Goal: Task Accomplishment & Management: Use online tool/utility

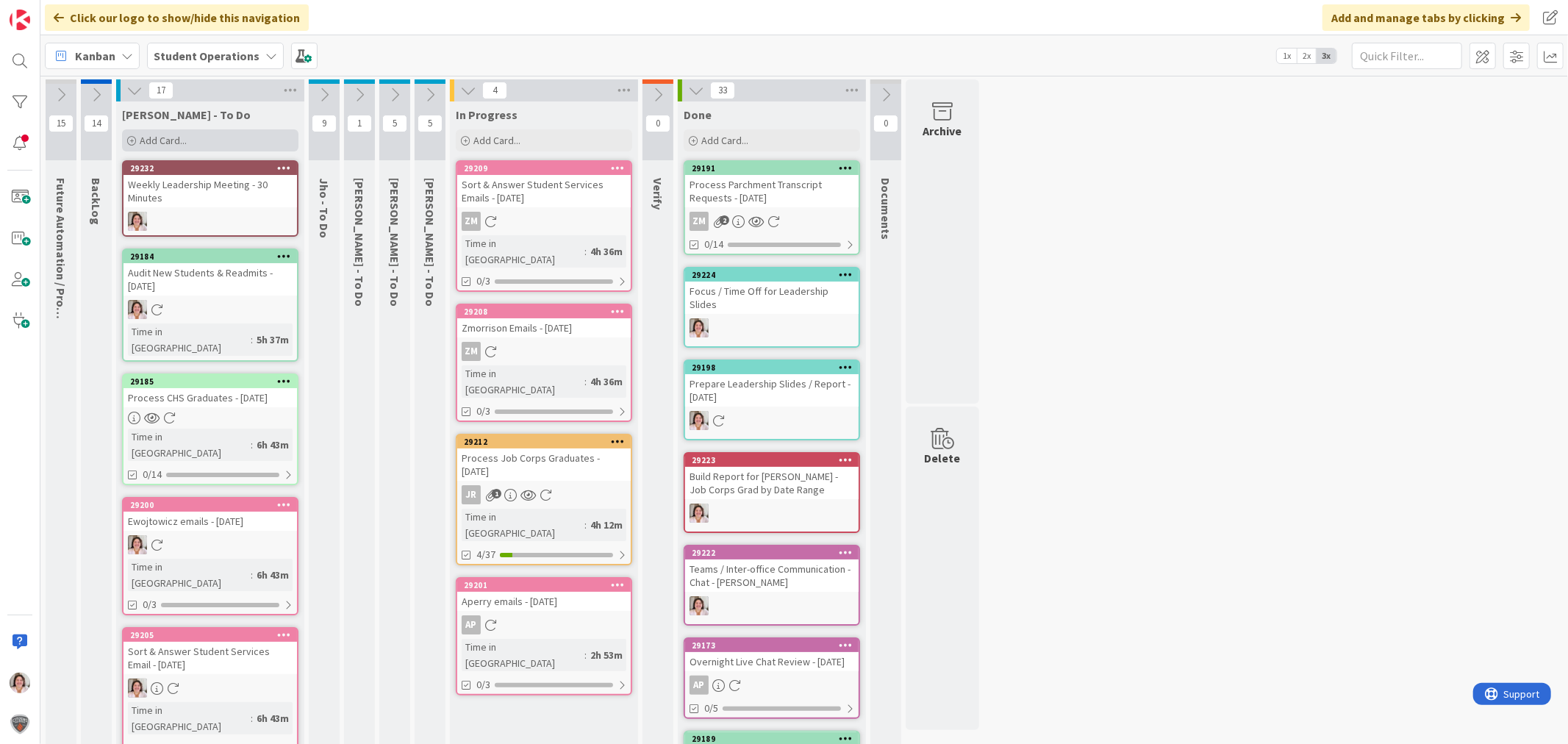
click at [184, 140] on span "Add Card..." at bounding box center [163, 140] width 47 height 13
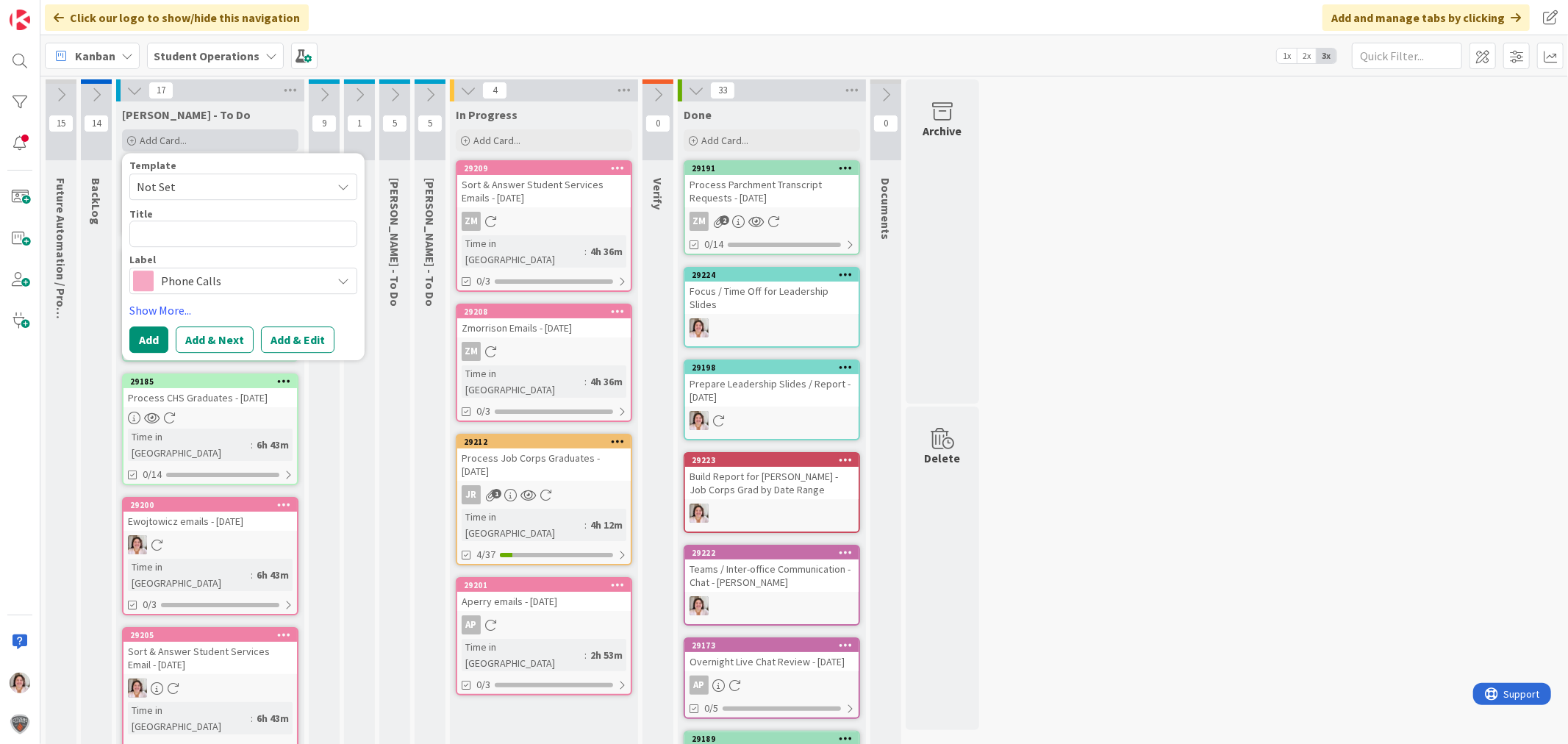
click at [182, 140] on span "Add Card..." at bounding box center [163, 140] width 47 height 13
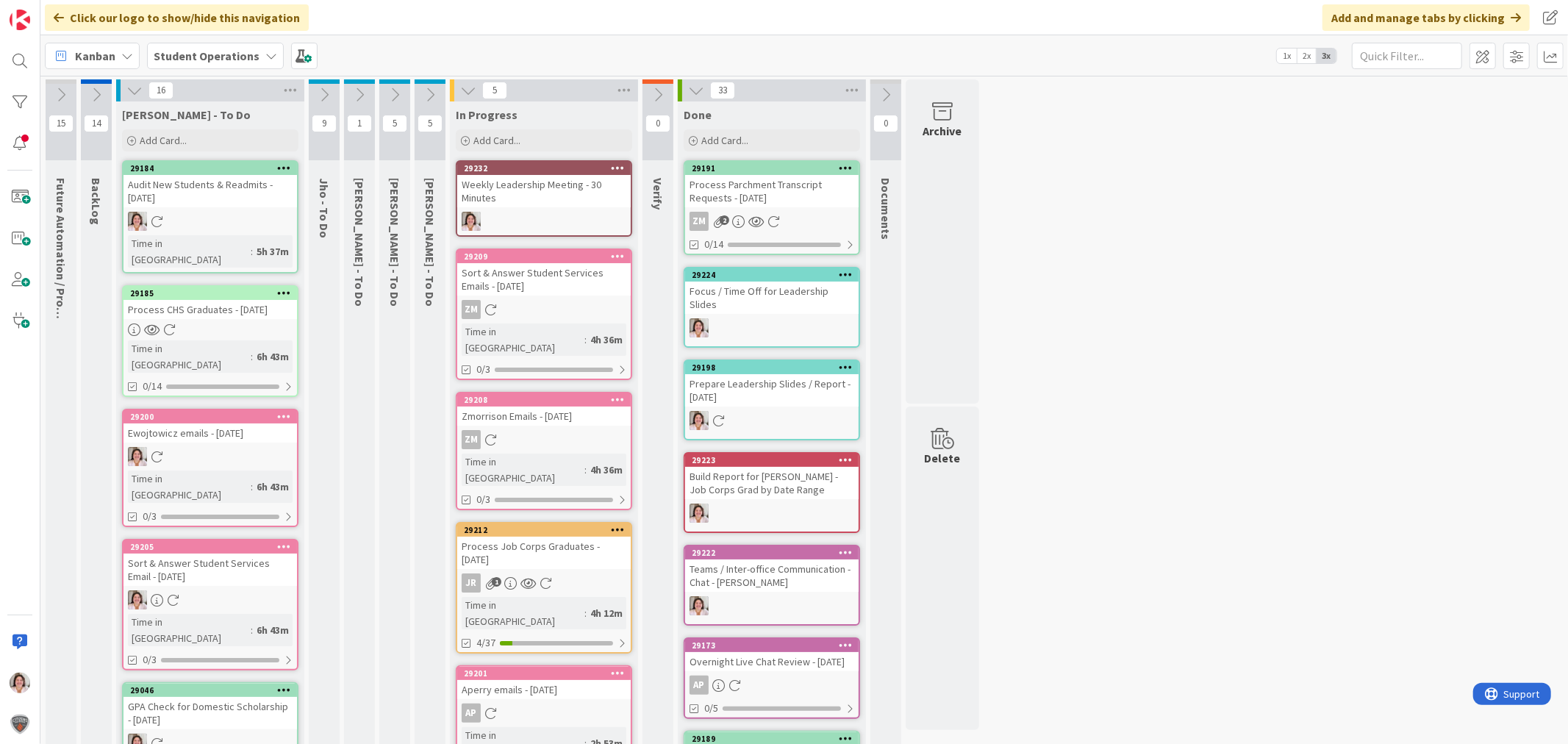
click at [188, 142] on div "Add Card..." at bounding box center [209, 140] width 176 height 22
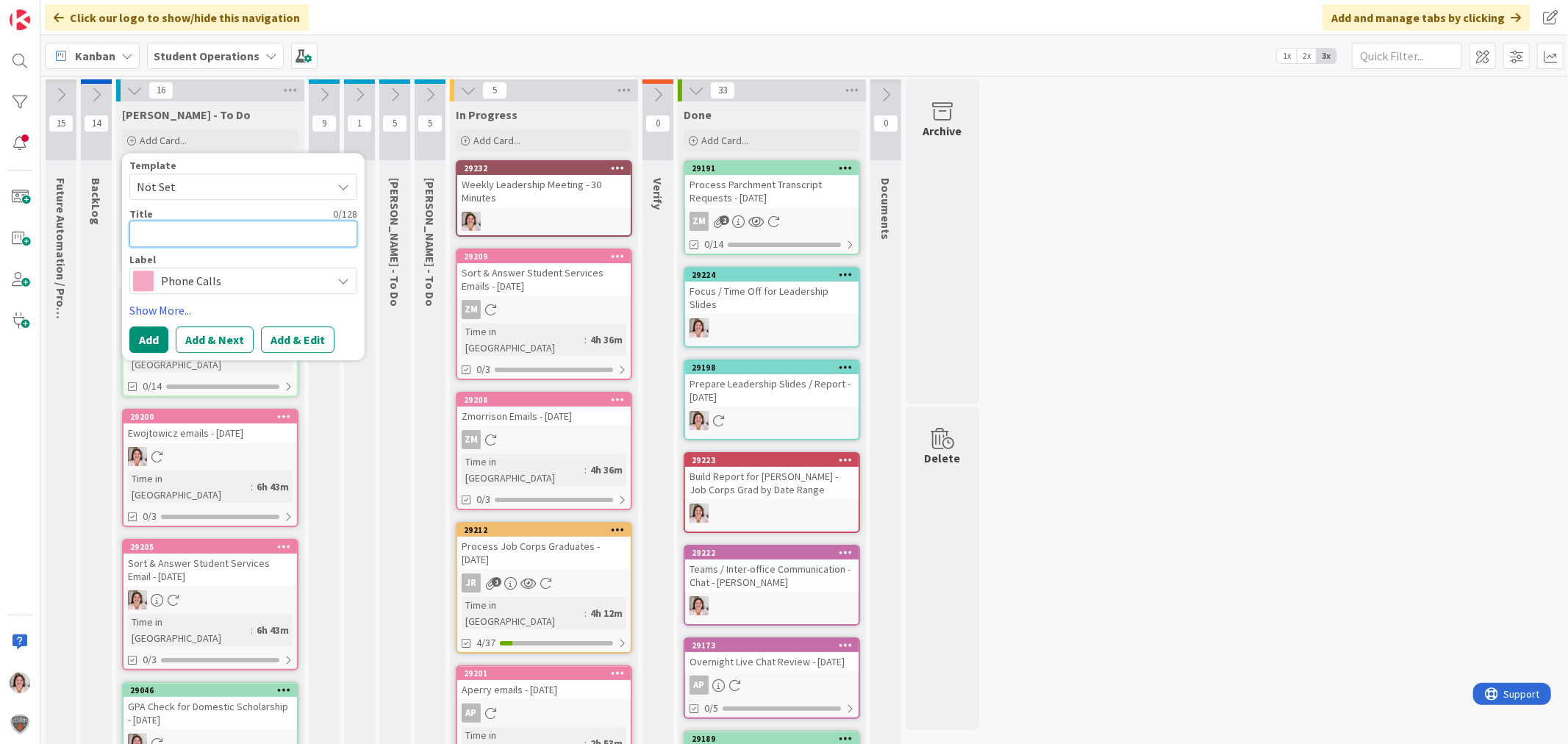
type textarea "S"
type textarea "x"
type textarea "Sk"
type textarea "x"
type textarea "Sky"
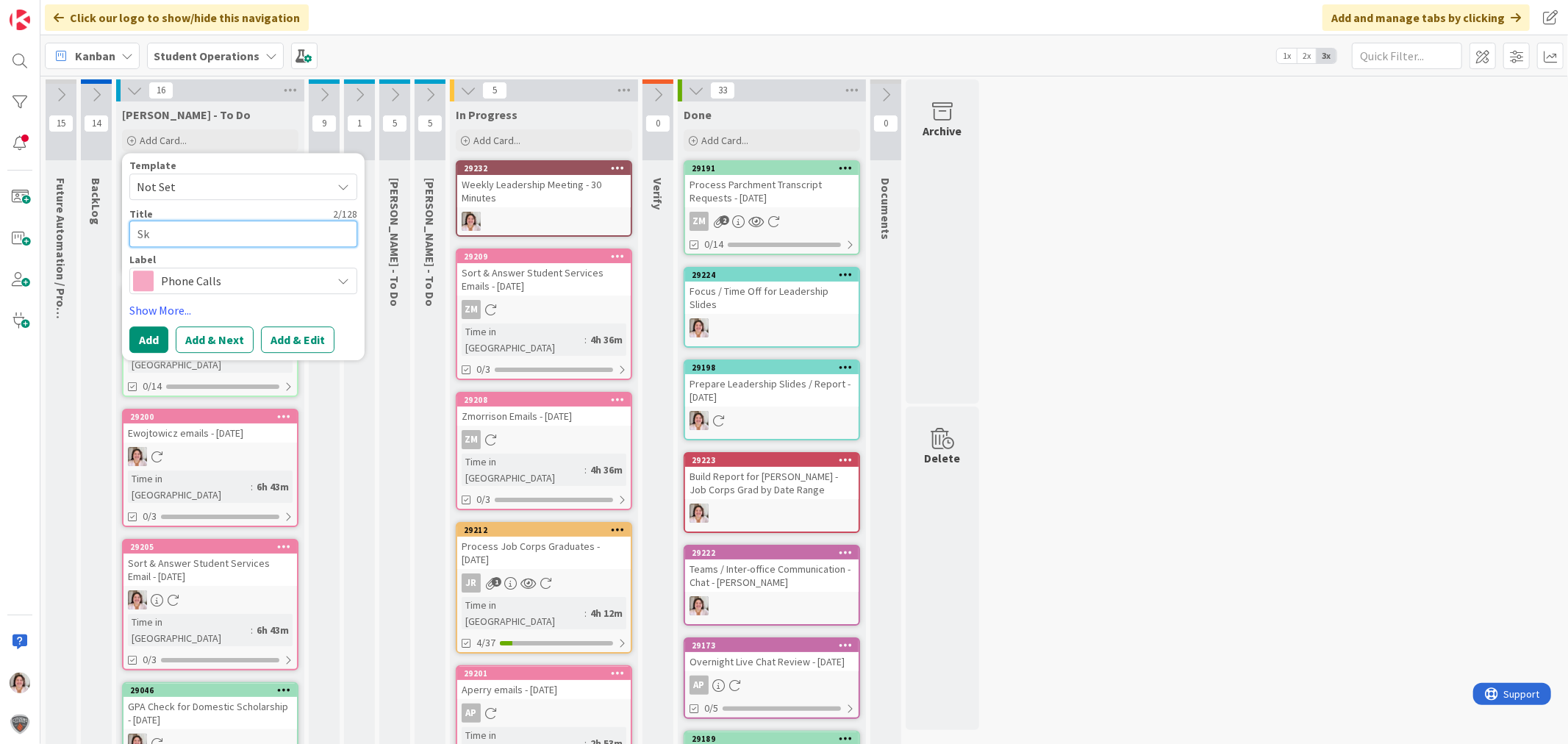
type textarea "x"
type textarea "Skyl"
type textarea "x"
type textarea "[MEDICAL_DATA]"
type textarea "x"
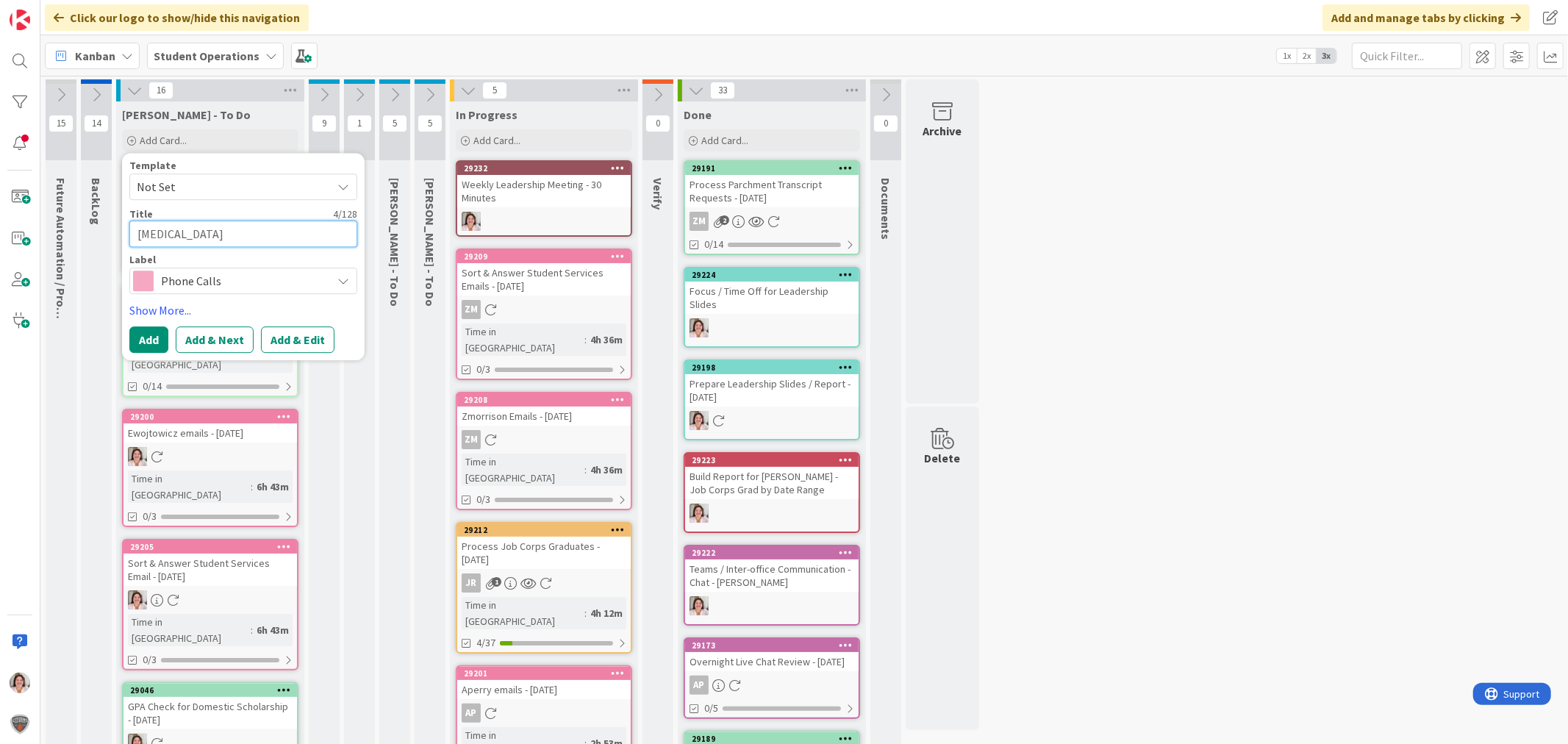
type textarea "Skylar"
type textarea "x"
type textarea "Skylar"
type textarea "x"
type textarea "Skylar -"
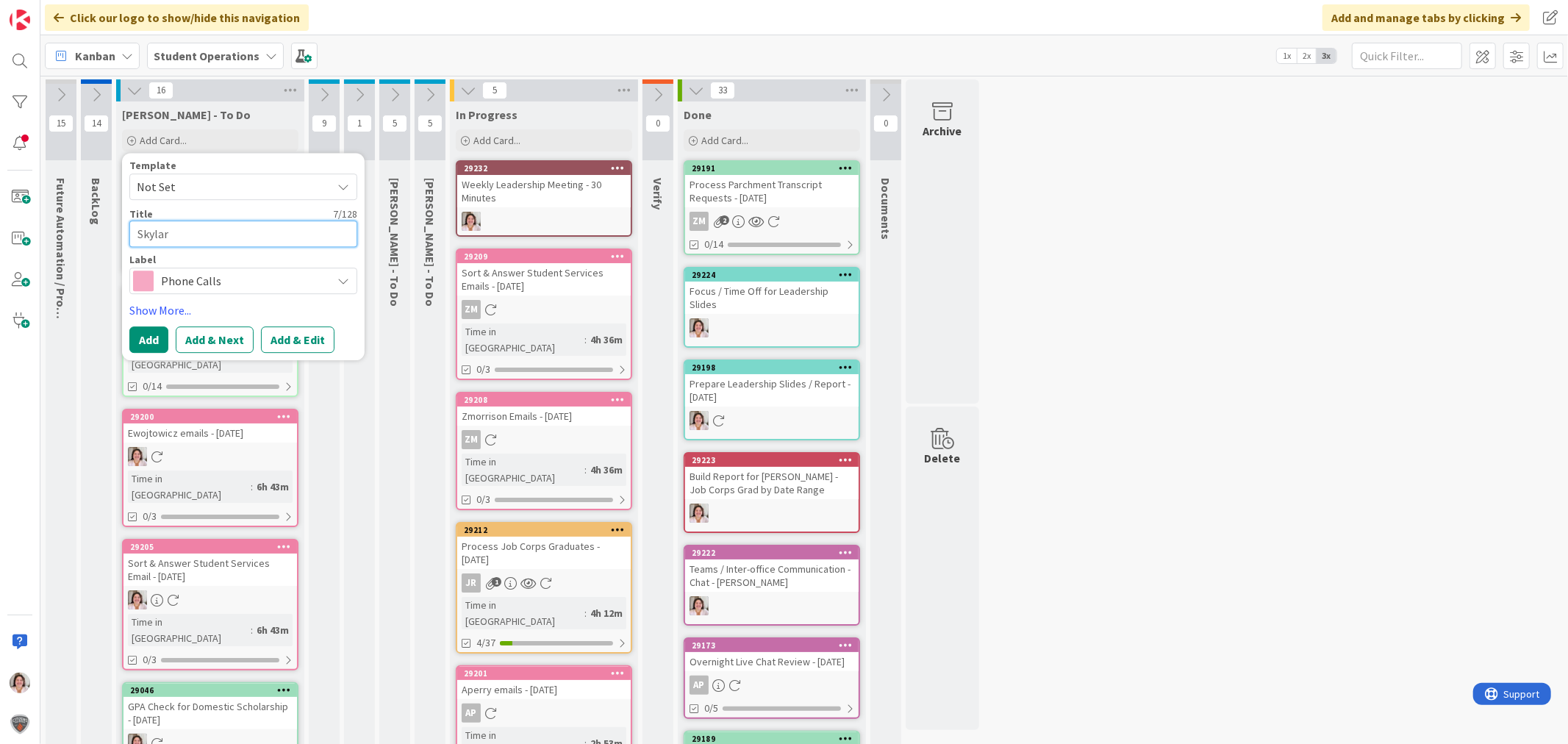
type textarea "x"
type textarea "Skylar -"
type textarea "x"
type textarea "Skylar - G"
type textarea "x"
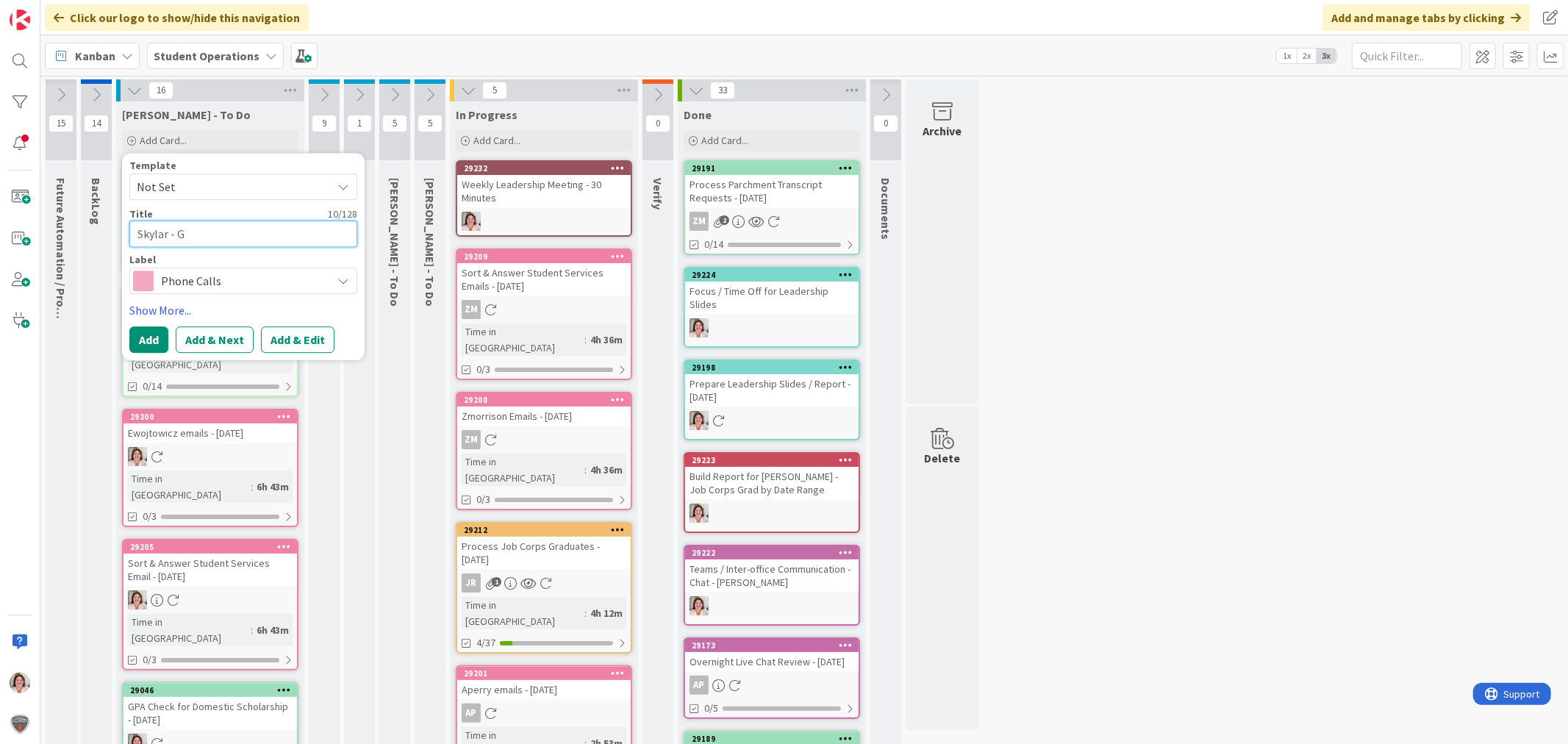
type textarea "Skylar - Gi"
type textarea "x"
type textarea "Skylar - Giv"
type textarea "x"
type textarea "Skylar - Give"
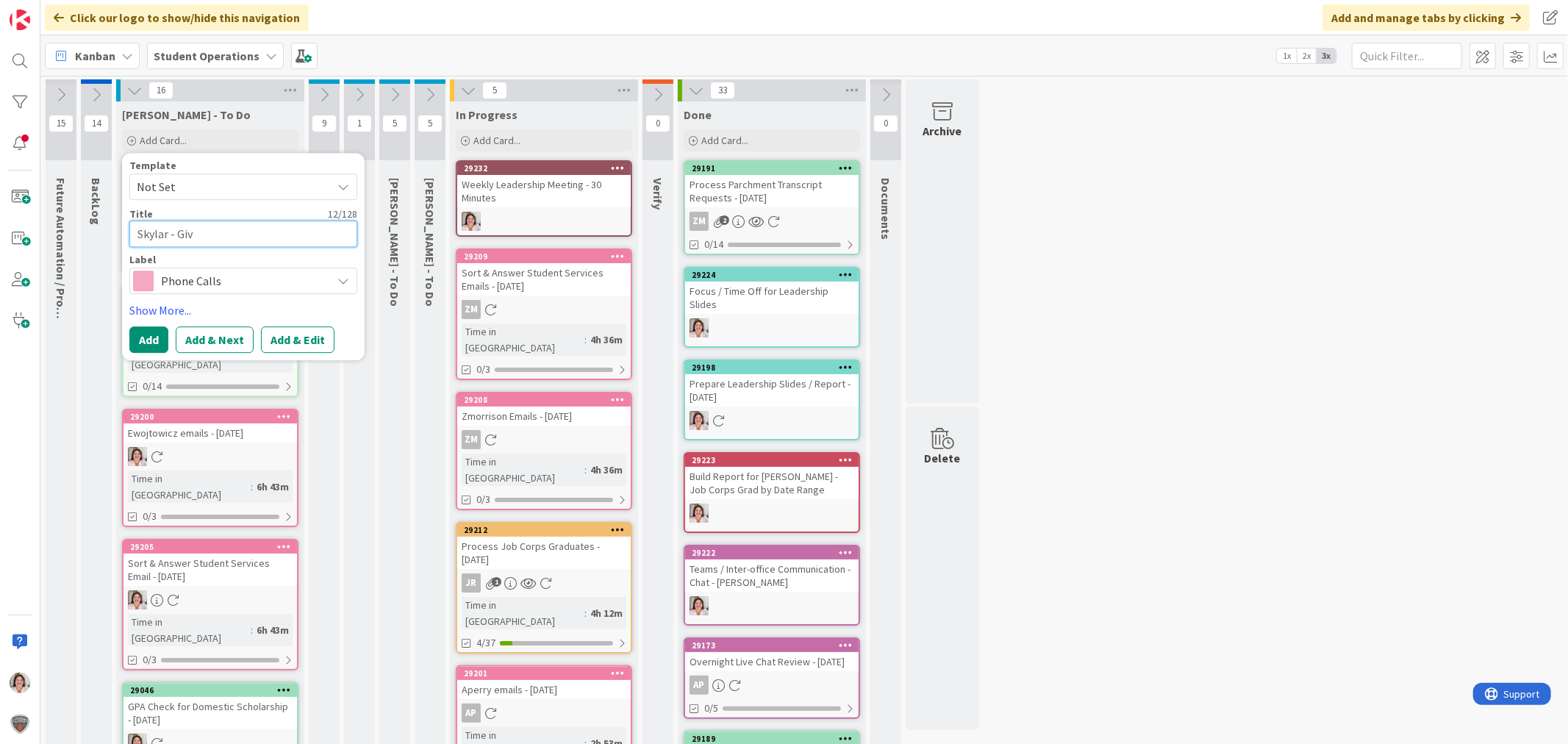
type textarea "x"
type textarea "Skylar - Give"
type textarea "x"
type textarea "Skylar - Give O"
type textarea "x"
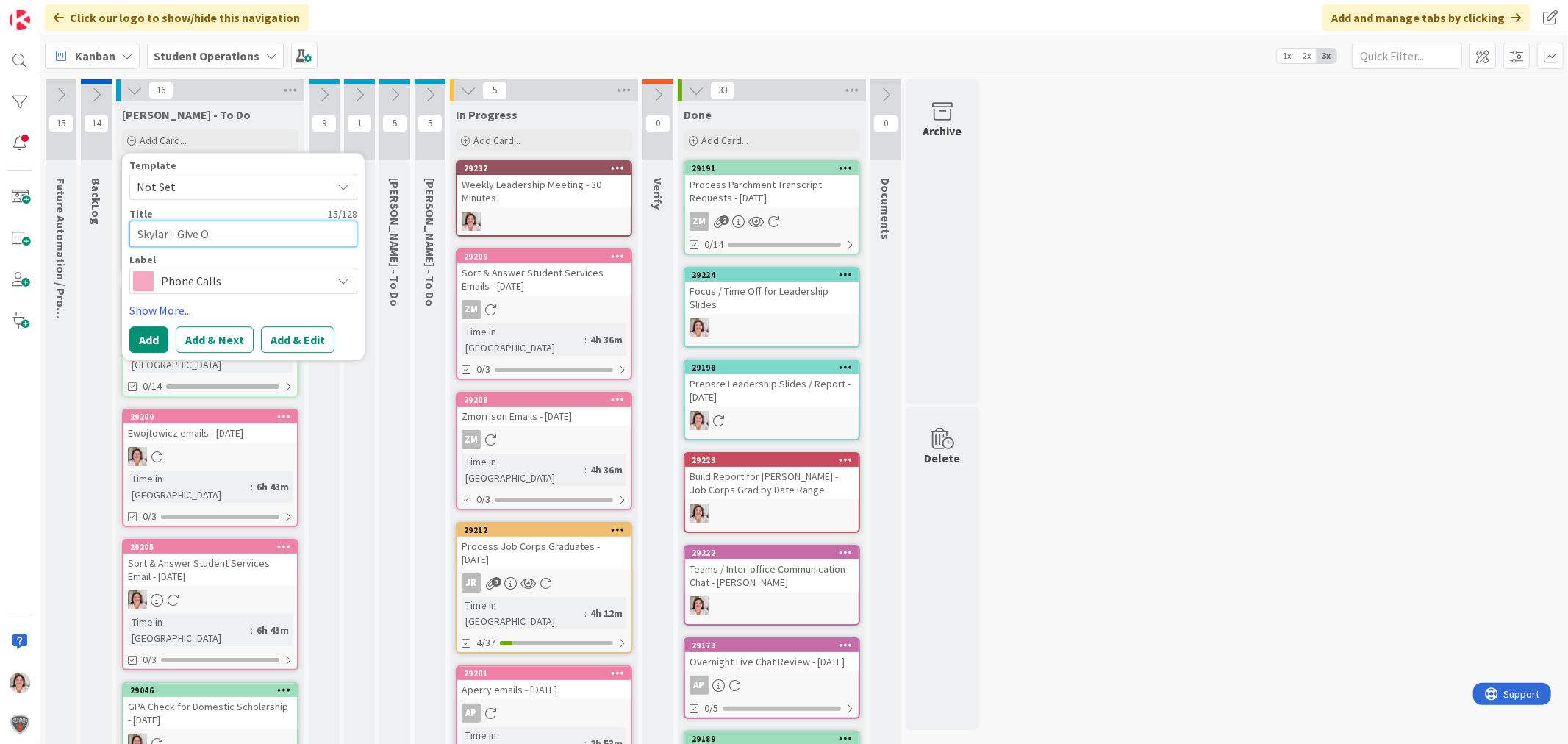
type textarea "Skylar - Give Of"
type textarea "x"
type textarea "Skylar - Give Off"
type textarea "x"
type textarea "Skylar - Give Offl"
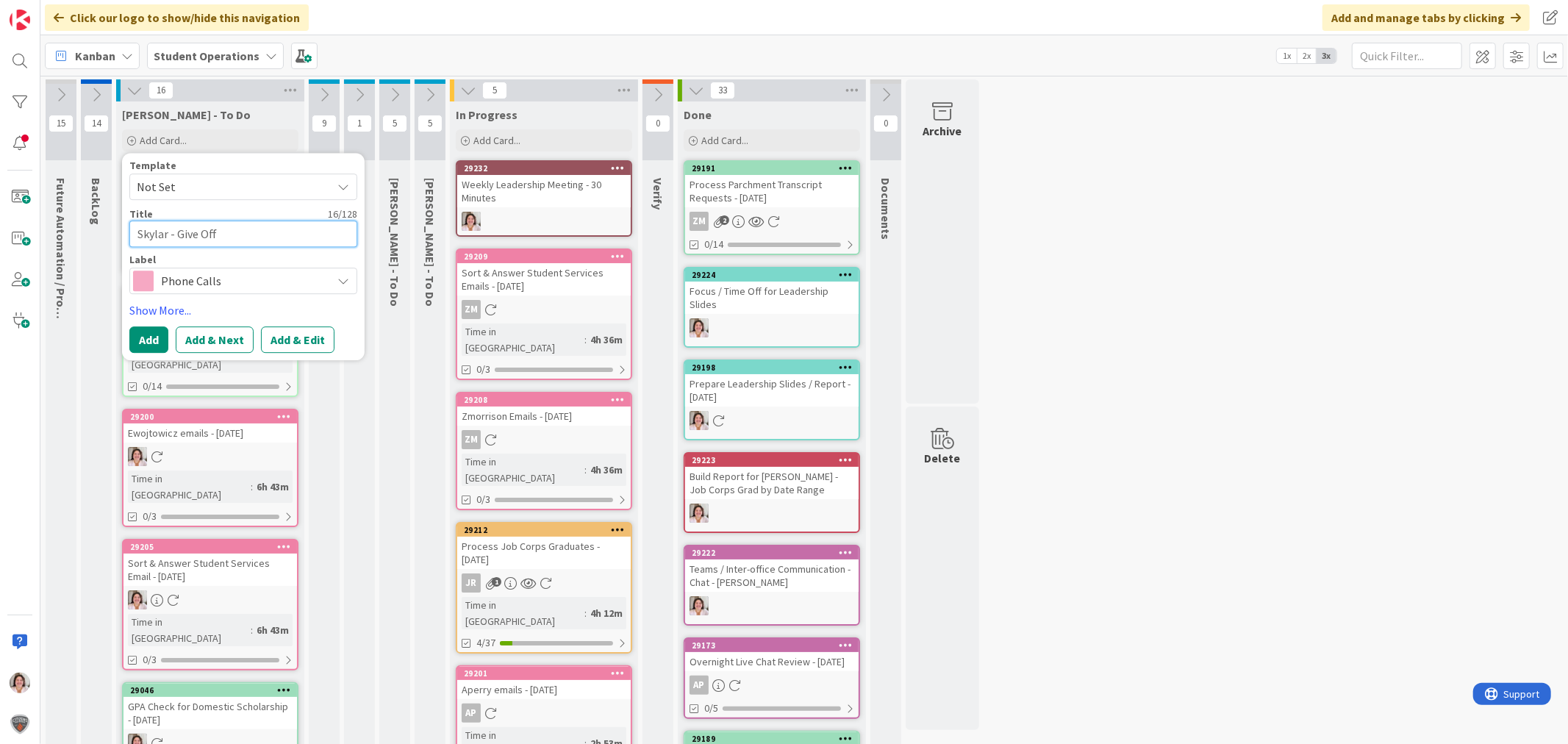
type textarea "x"
type textarea "Skylar - Give Offli"
type textarea "x"
type textarea "Skylar - Give Offlin"
type textarea "x"
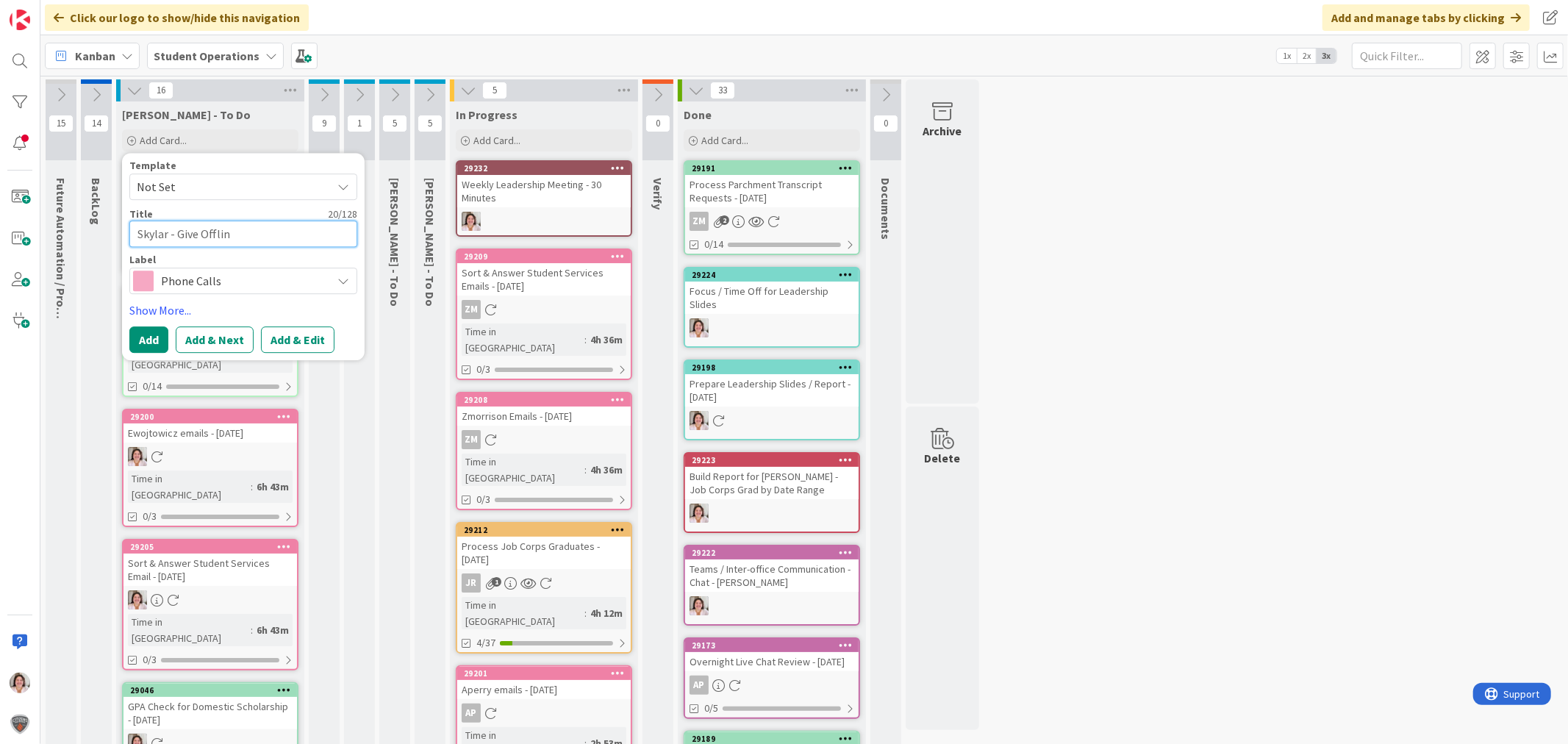
type textarea "Skylar - Give Offline"
type textarea "x"
type textarea "Skylar - Give Offline"
type textarea "x"
type textarea "Skylar - Give Offline O"
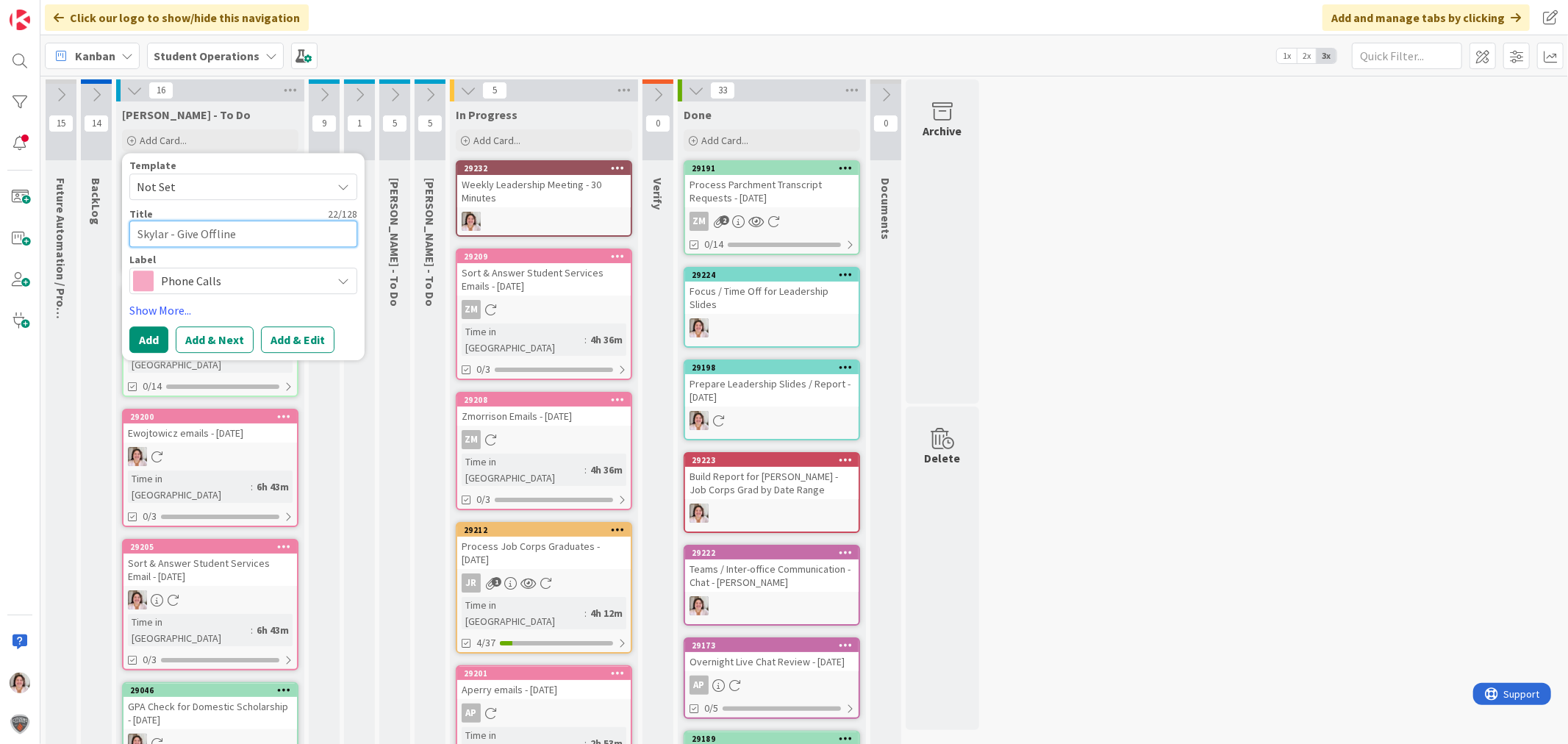
type textarea "x"
type textarea "Skylar - Give Offline Op"
type textarea "x"
type textarea "Skylar - Give Offline Opt"
type textarea "x"
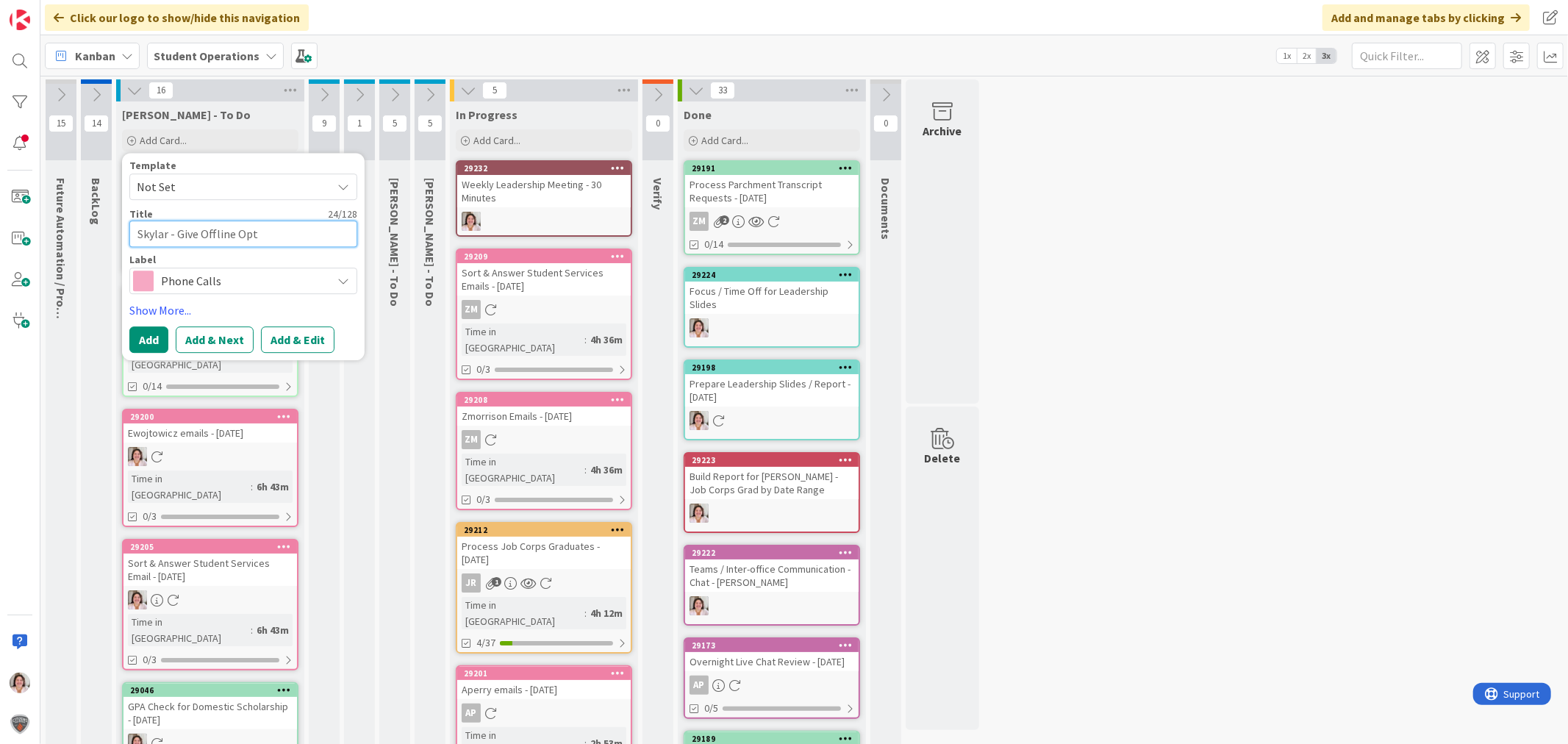
type textarea "Skylar - Give Offline Opti"
type textarea "x"
type textarea "Skylar - Give Offline Optio"
type textarea "x"
type textarea "Skylar - Give Offline Option"
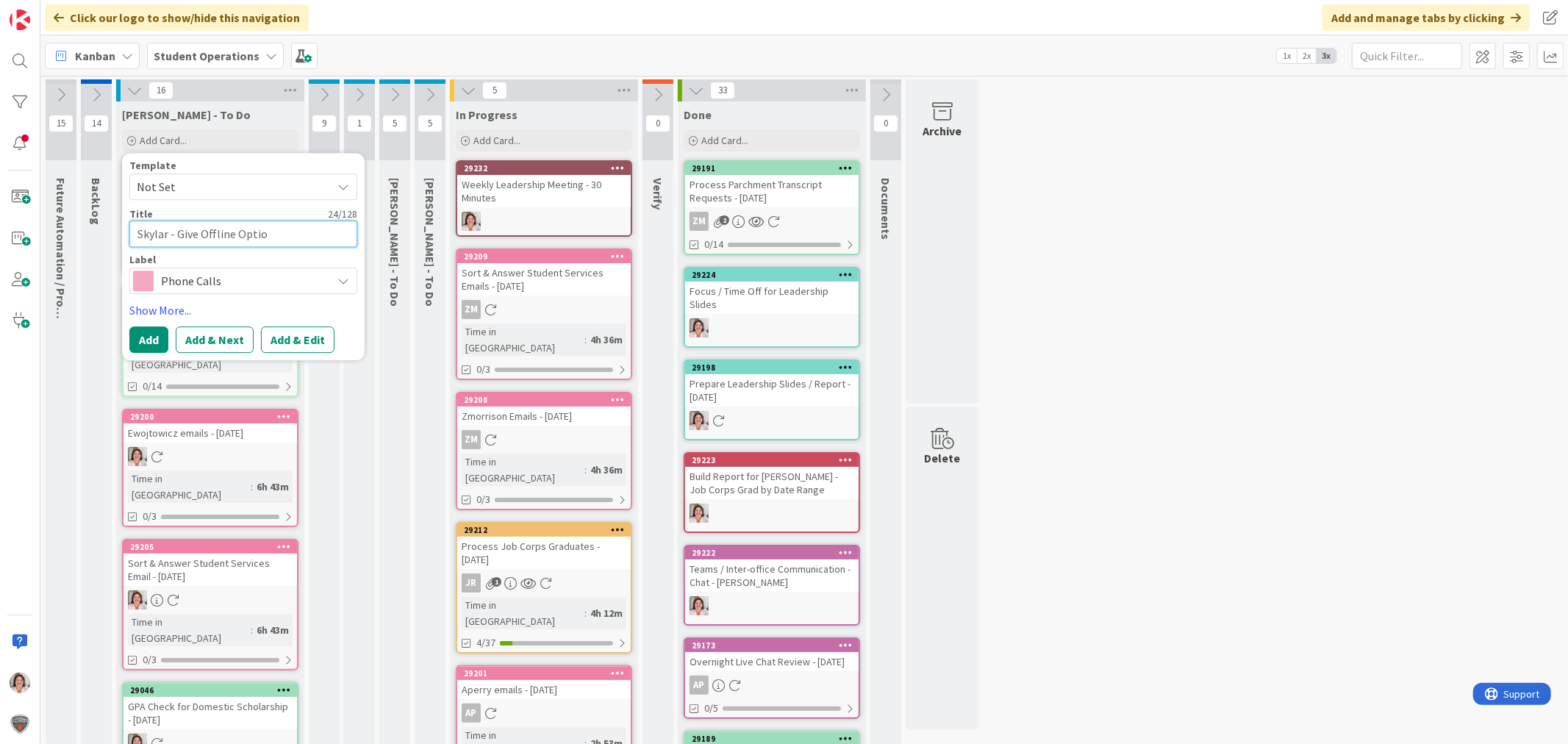
type textarea "x"
type textarea "Skylar - Give Offline Option"
type textarea "x"
type textarea "Skylar - Give Offline Option f"
type textarea "x"
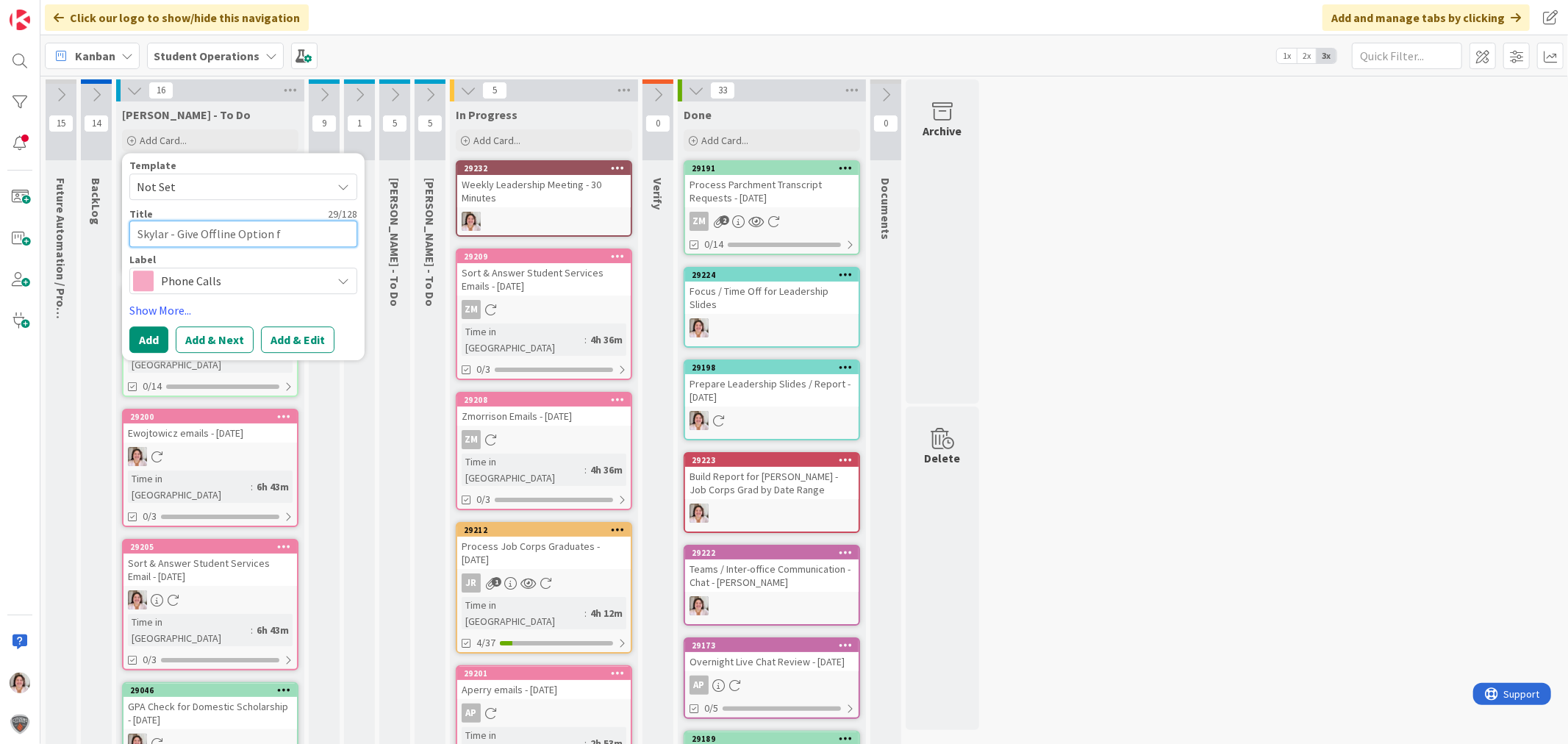
type textarea "Skylar - Give Offline Option fo"
type textarea "x"
type textarea "Skylar - Give Offline Option for"
type textarea "x"
type textarea "Skylar - Give Offline Option for"
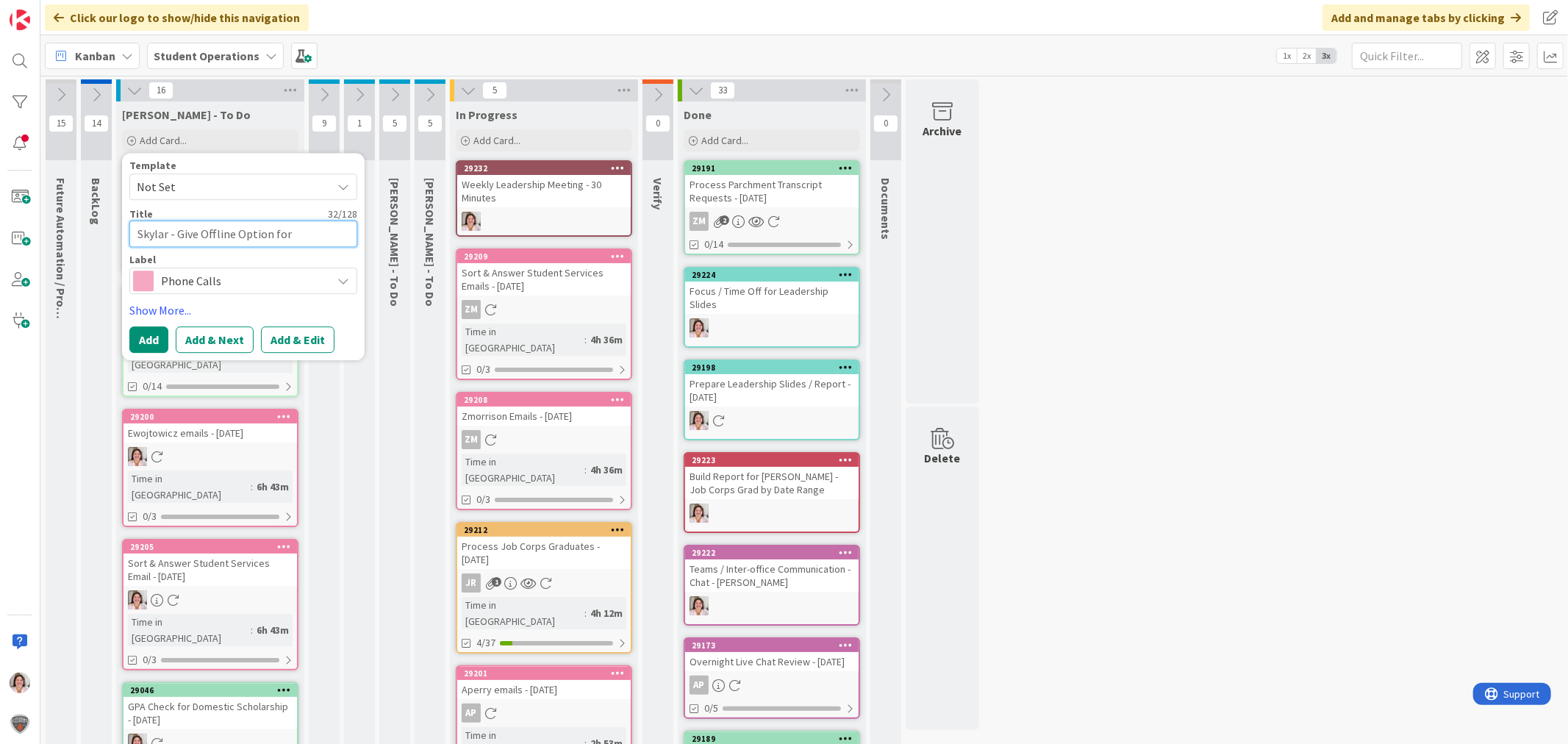
type textarea "x"
type textarea "Skylar - Give Offline Option for f"
type textarea "x"
type textarea "Skylar - Give Offline Option for fi"
type textarea "x"
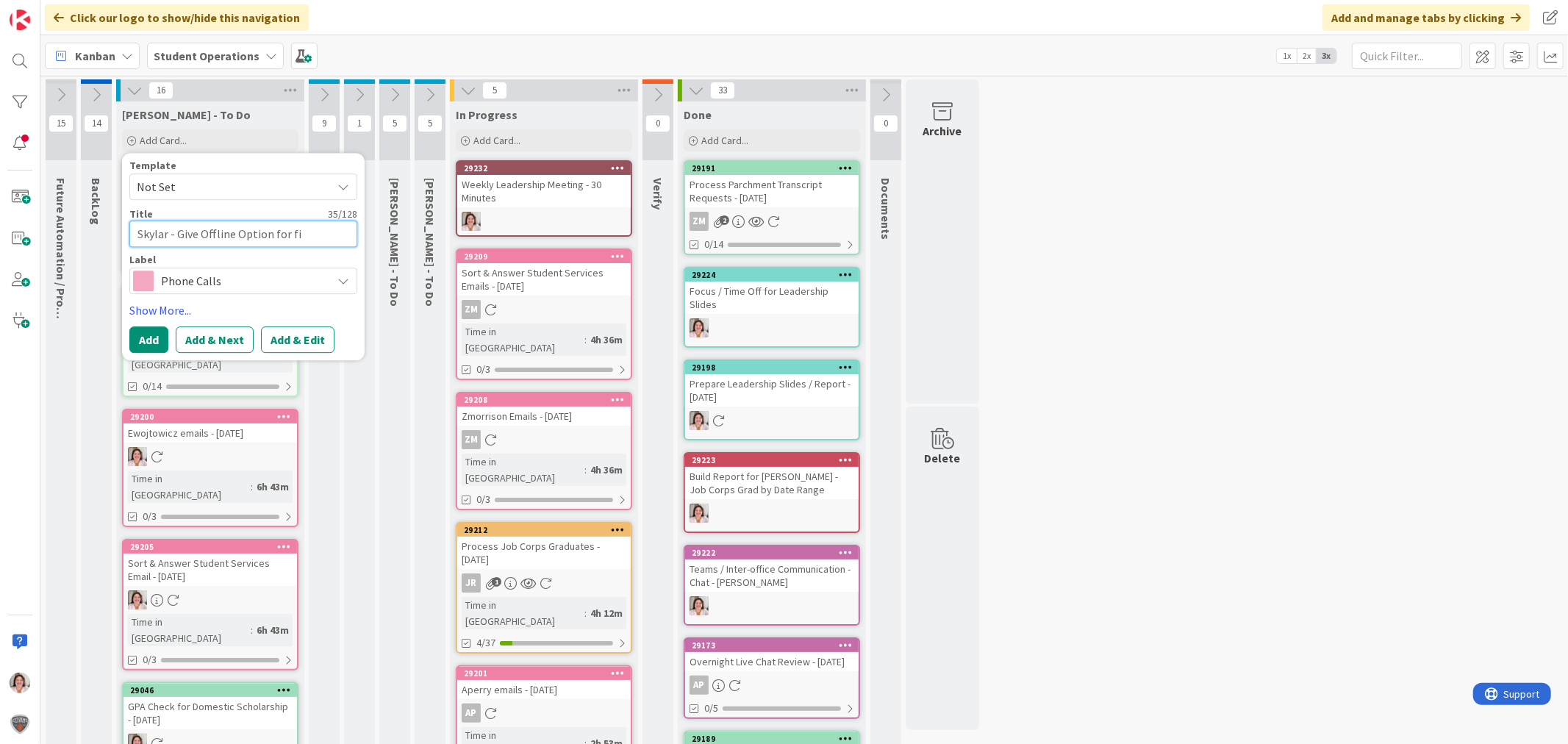
type textarea "Skylar - Give Offline Option for fin"
type textarea "x"
type textarea "Skylar - Give Offline Option for fina"
type textarea "x"
type textarea "Skylar - Give Offline Option for final"
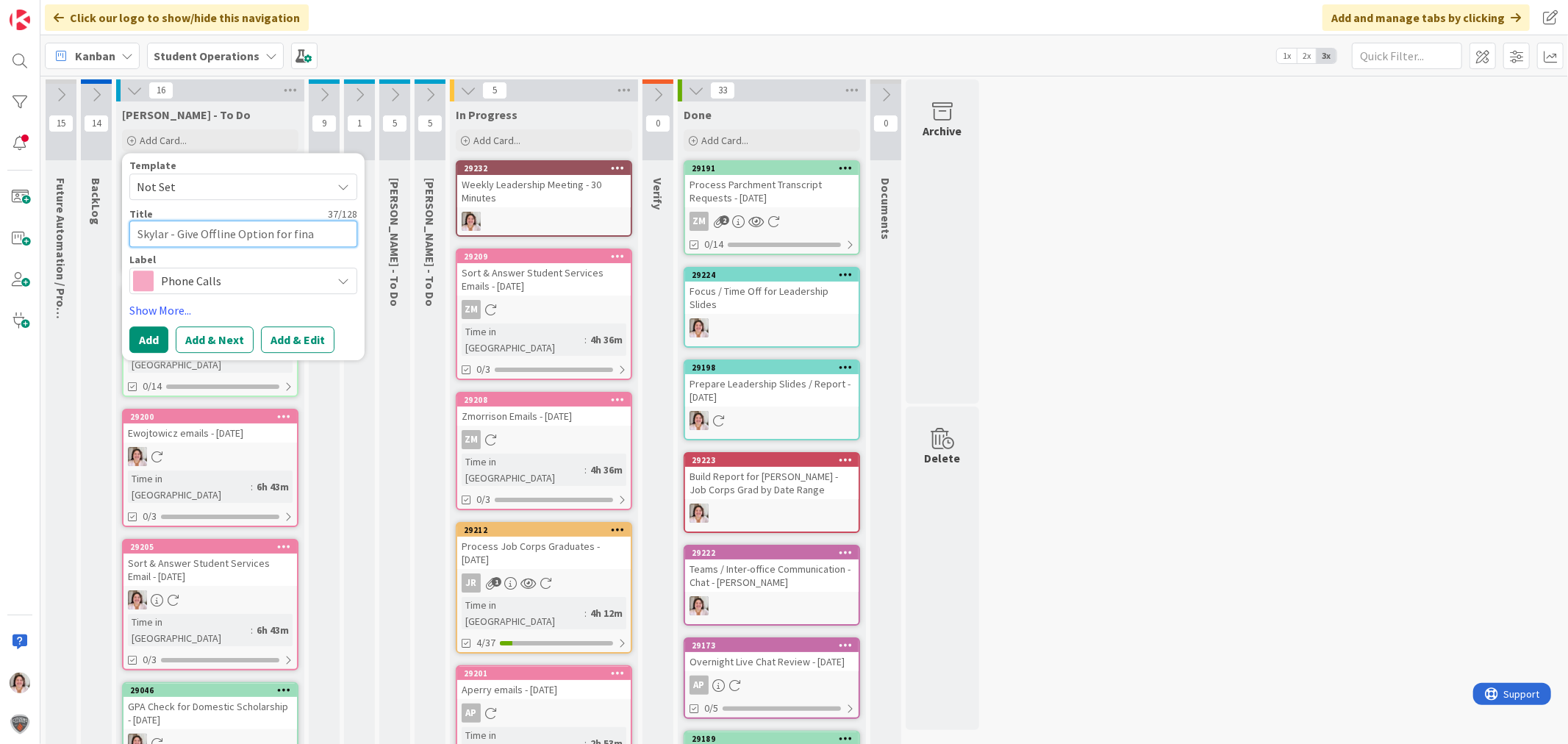
type textarea "x"
type textarea "Skylar - Give Offline Option for final"
type textarea "x"
type textarea "Skylar - Give Offline Option for final t"
type textarea "x"
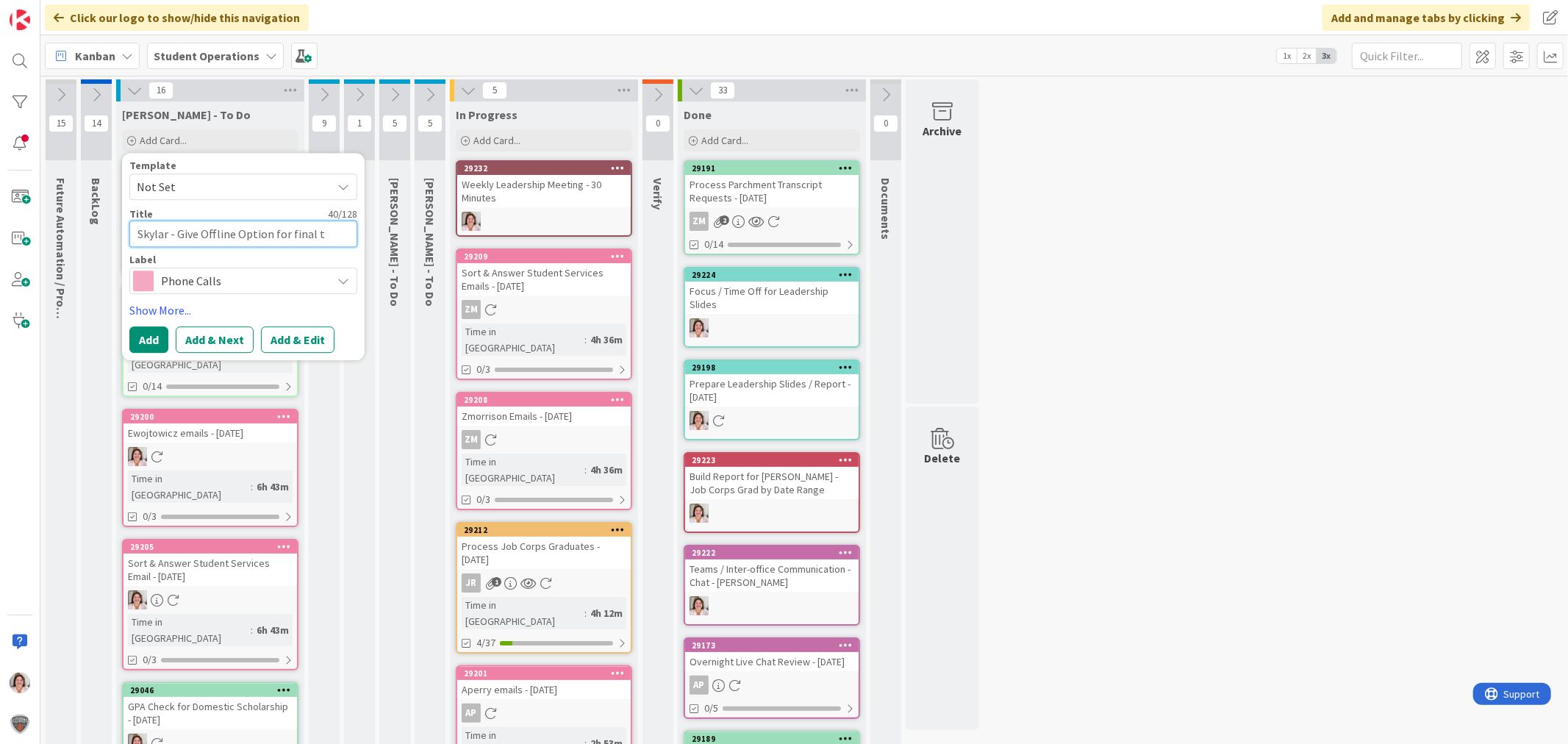
type textarea "Skylar - Give Offline Option for final tw"
type textarea "x"
type textarea "Skylar - Give Offline Option for final two"
type textarea "x"
type textarea "Skylar - Give Offline Option for final two"
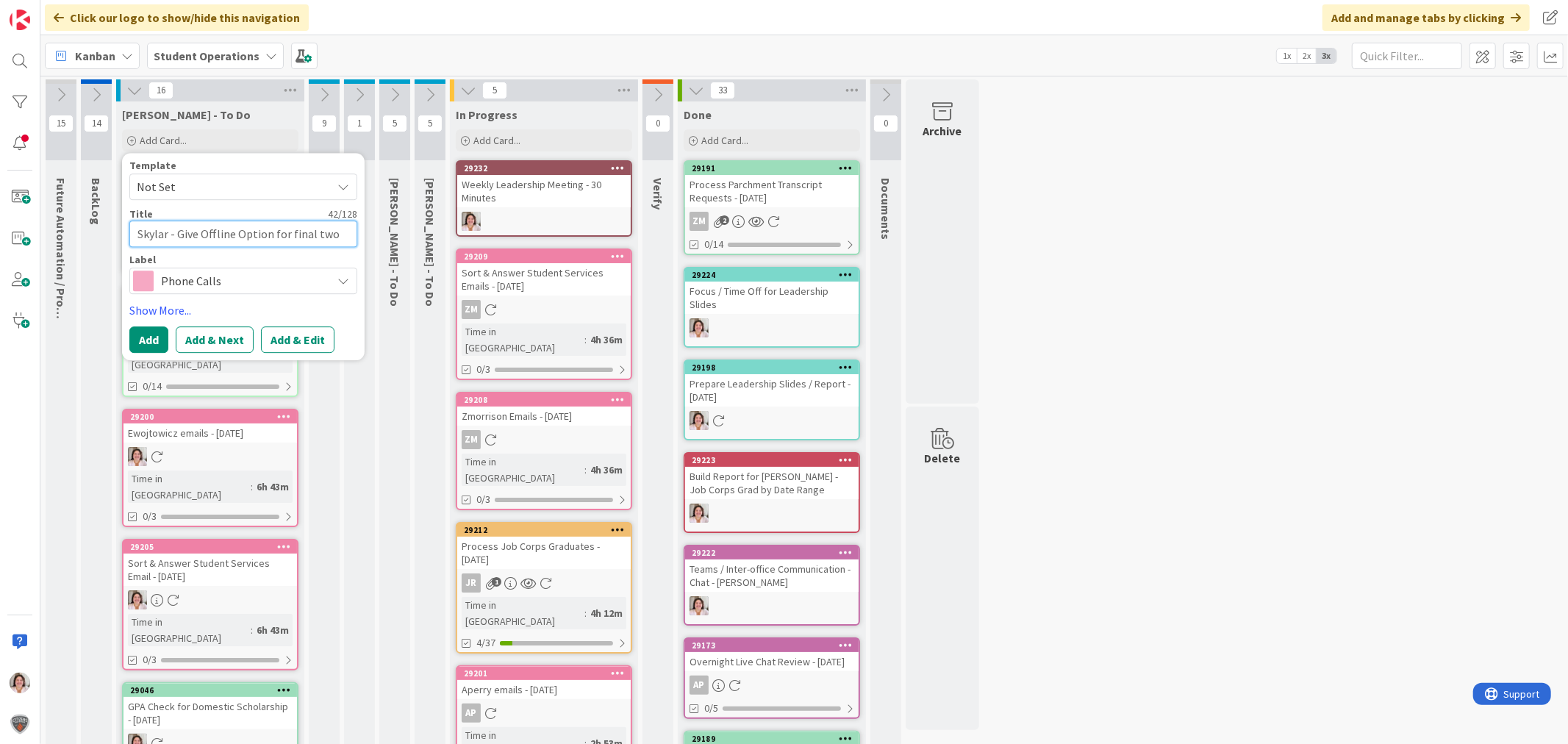
type textarea "x"
type textarea "Skylar - Give Offline Option for final two c"
type textarea "x"
type textarea "Skylar - Give Offline Option for final two co"
type textarea "x"
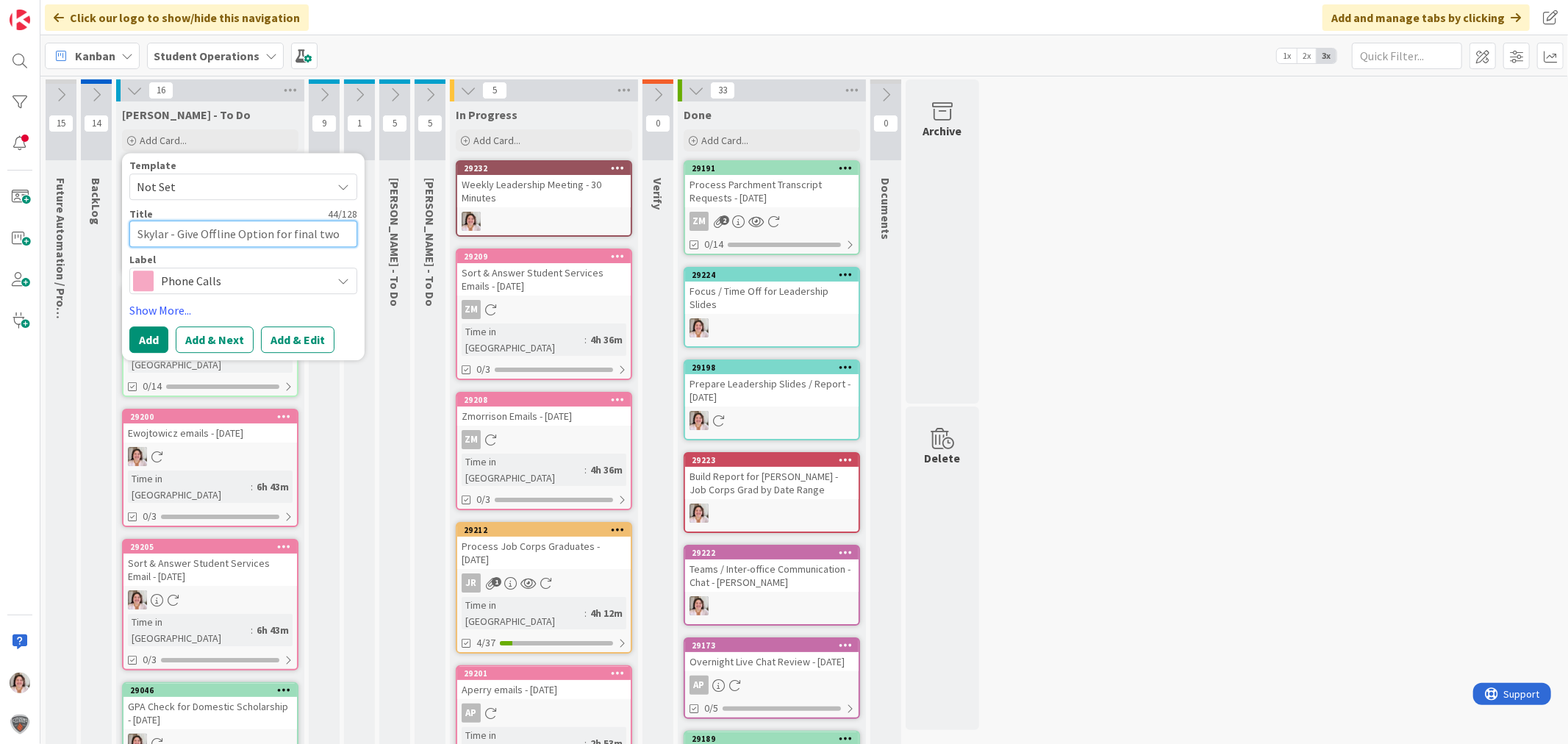
type textarea "Skylar - Give Offline Option for final two cou"
type textarea "x"
type textarea "Skylar - Give Offline Option for final two cour"
type textarea "x"
type textarea "Skylar - Give Offline Option for final two cours"
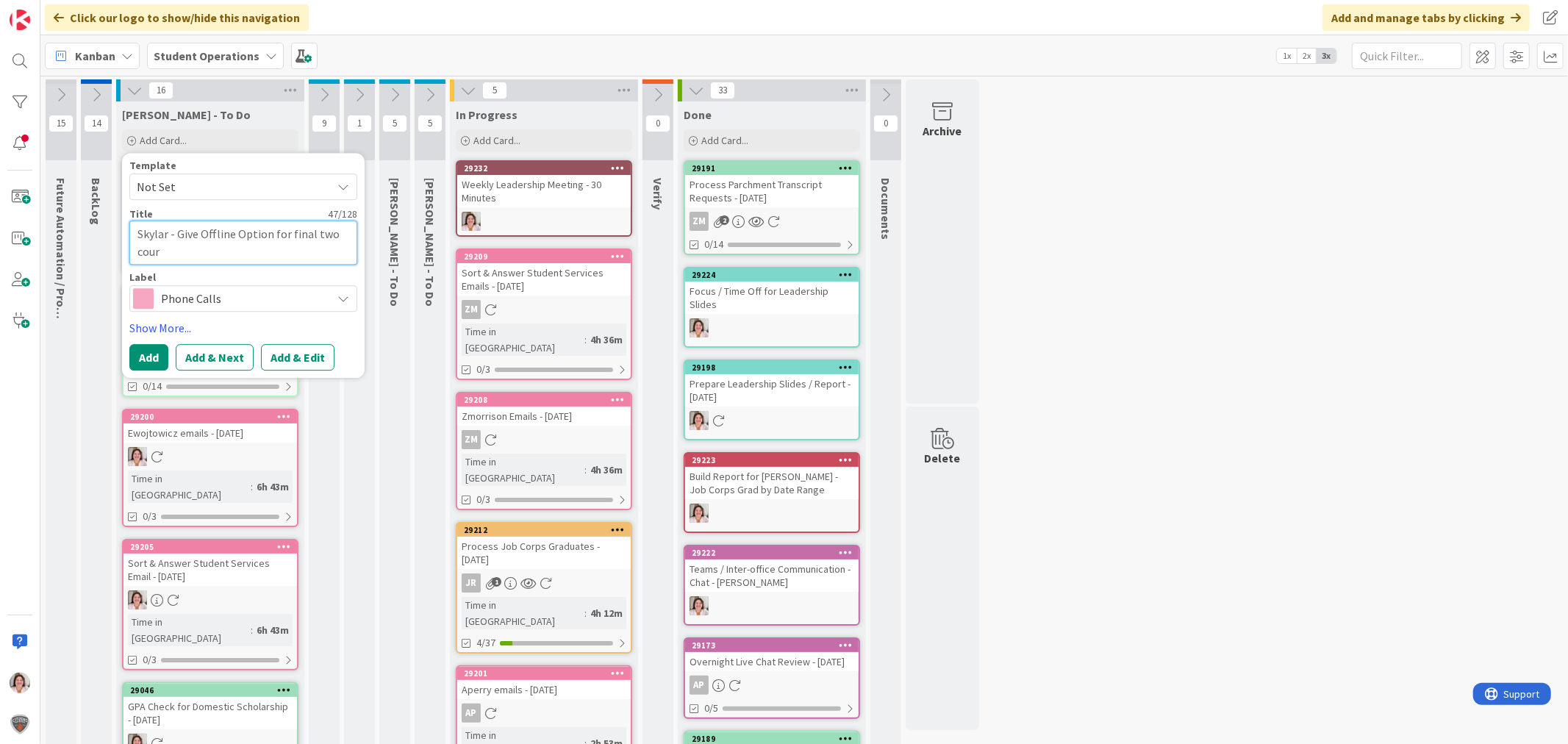
type textarea "x"
type textarea "Skylar - Give Offline Option for final two course"
type textarea "x"
type textarea "Skylar - Give Offline Option for final two courses"
type textarea "x"
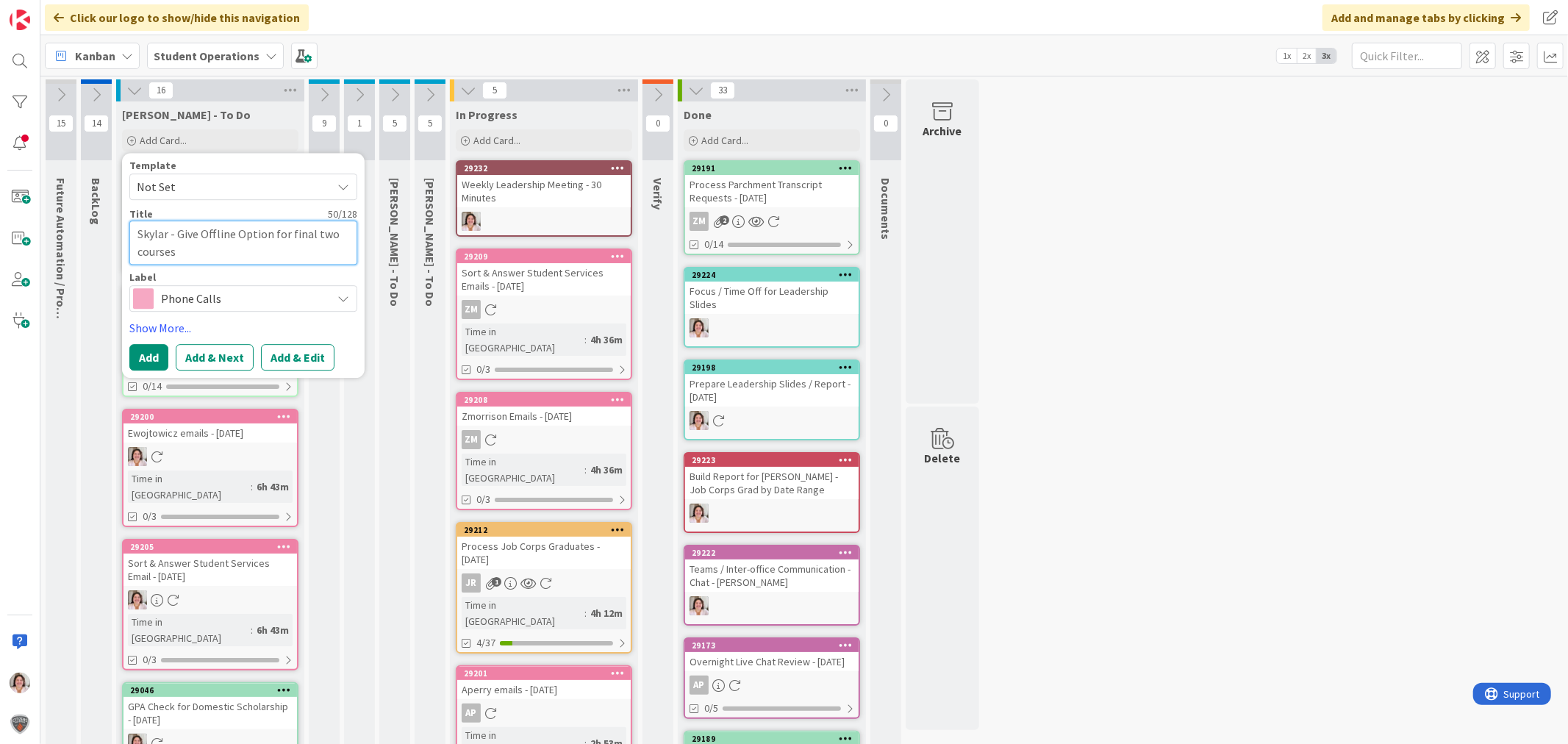
type textarea "Skylar - Give Offline Option for final two courses."
type textarea "x"
type textarea "Skylar - Give Offline Option for final two courses"
type textarea "x"
type textarea "Skylar - Give Offline Option for final two course"
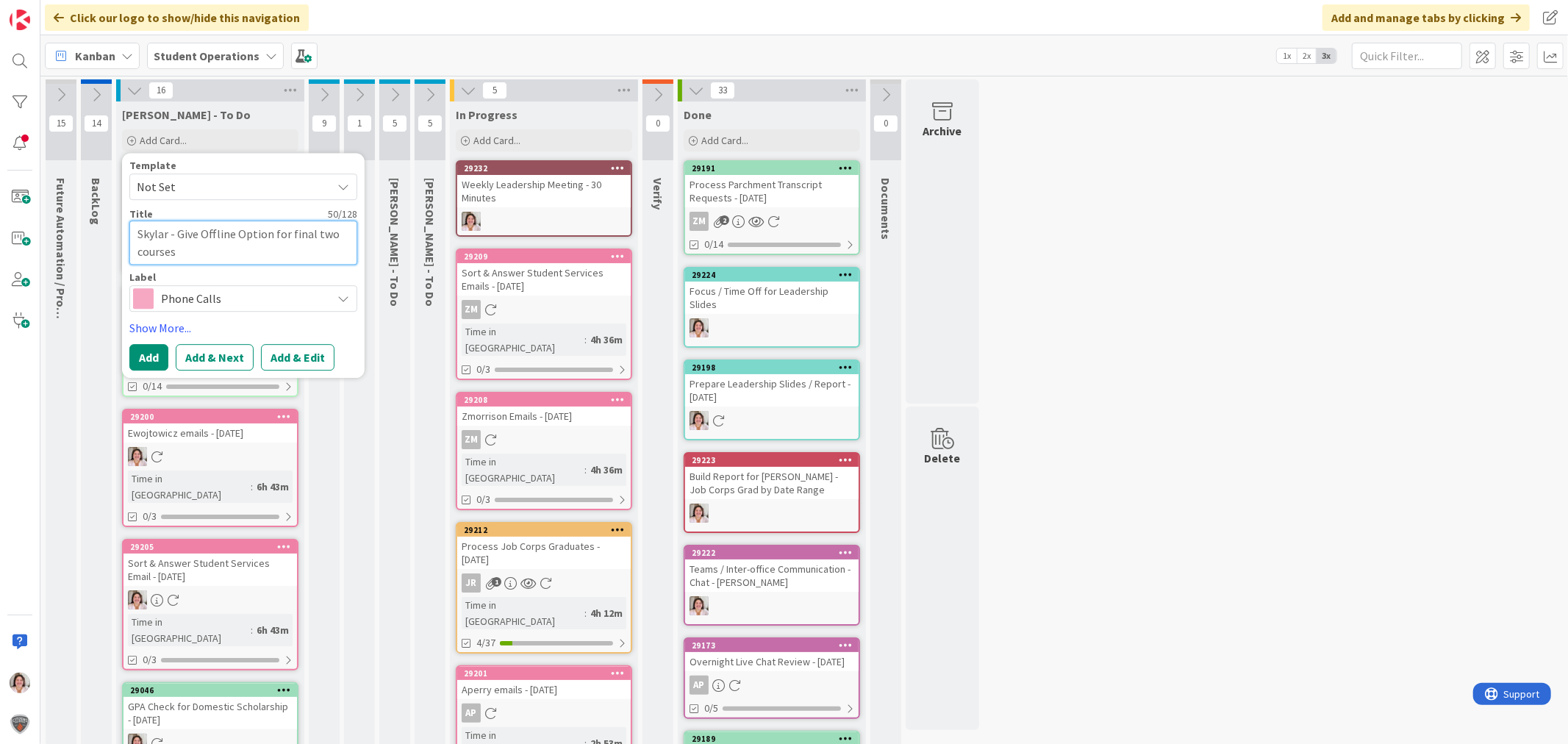
type textarea "x"
type textarea "Skylar - Give Offline Option for final two cours"
type textarea "x"
type textarea "Skylar - Give Offline Option for final two cour"
type textarea "x"
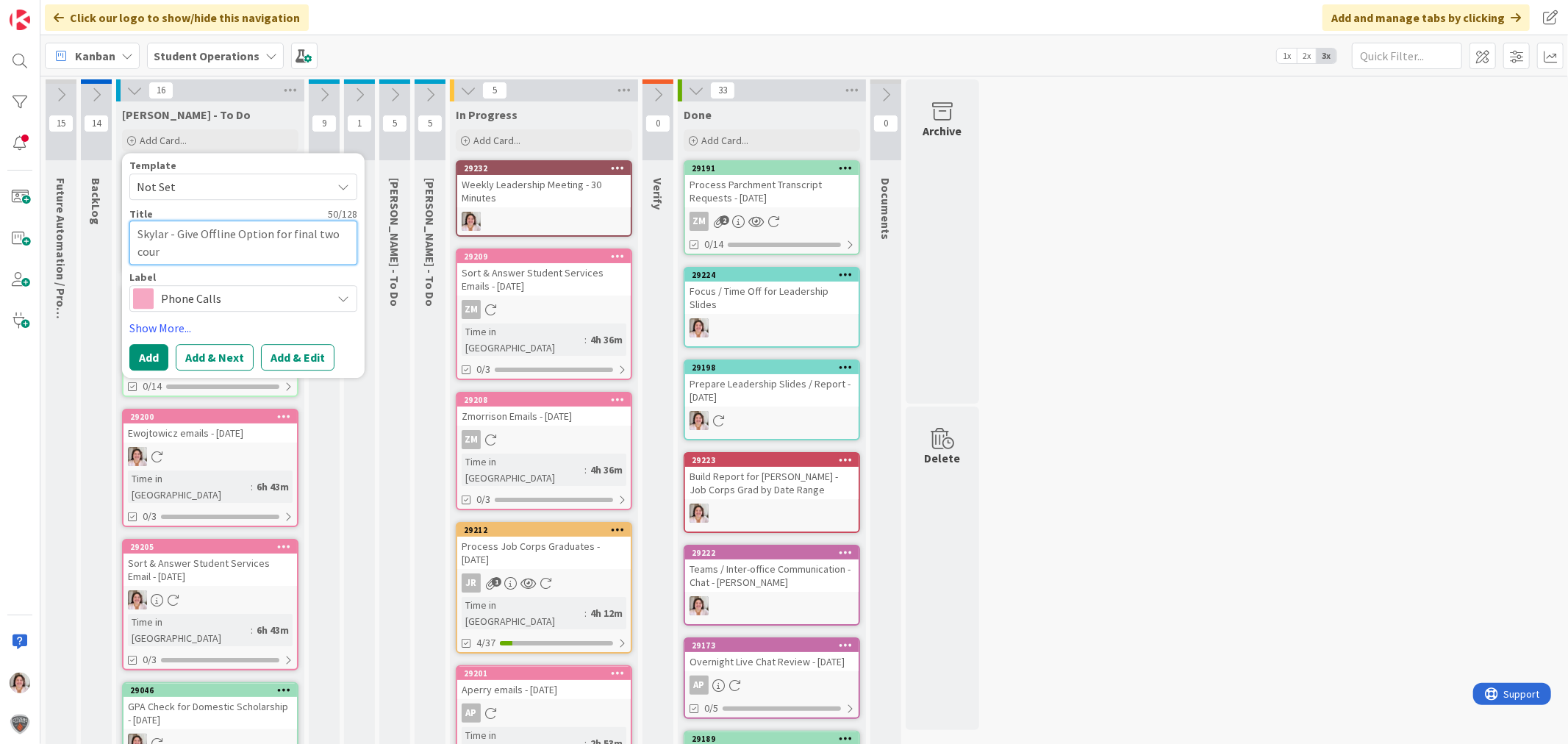
type textarea "Skylar - Give Offline Option for final two cou"
type textarea "x"
type textarea "Skylar - Give Offline Option for final two co"
type textarea "x"
type textarea "Skylar - Give Offline Option for final two c"
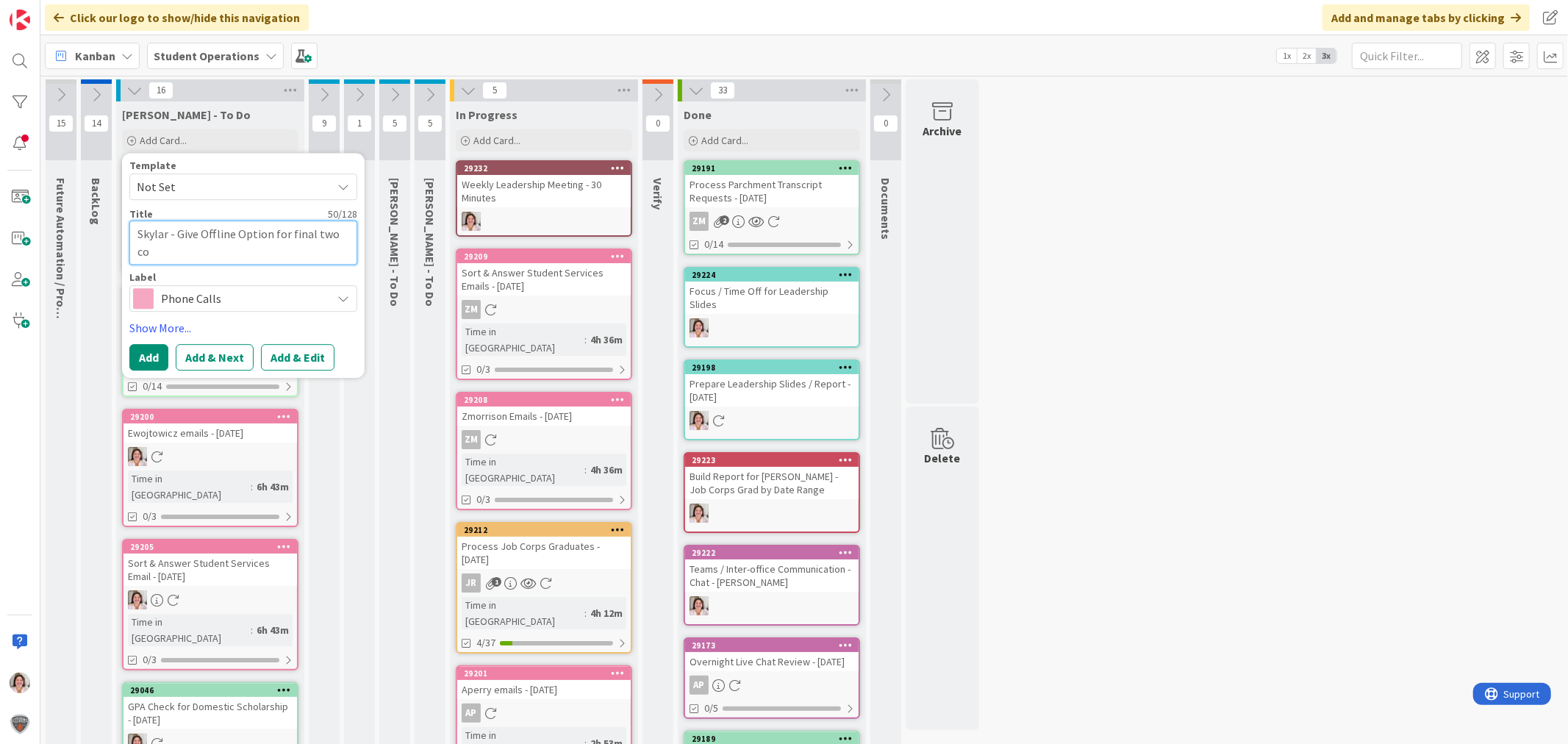
type textarea "x"
type textarea "Skylar - Give Offline Option for final two"
type textarea "x"
type textarea "Skylar - Give Offline Option for final two"
type textarea "x"
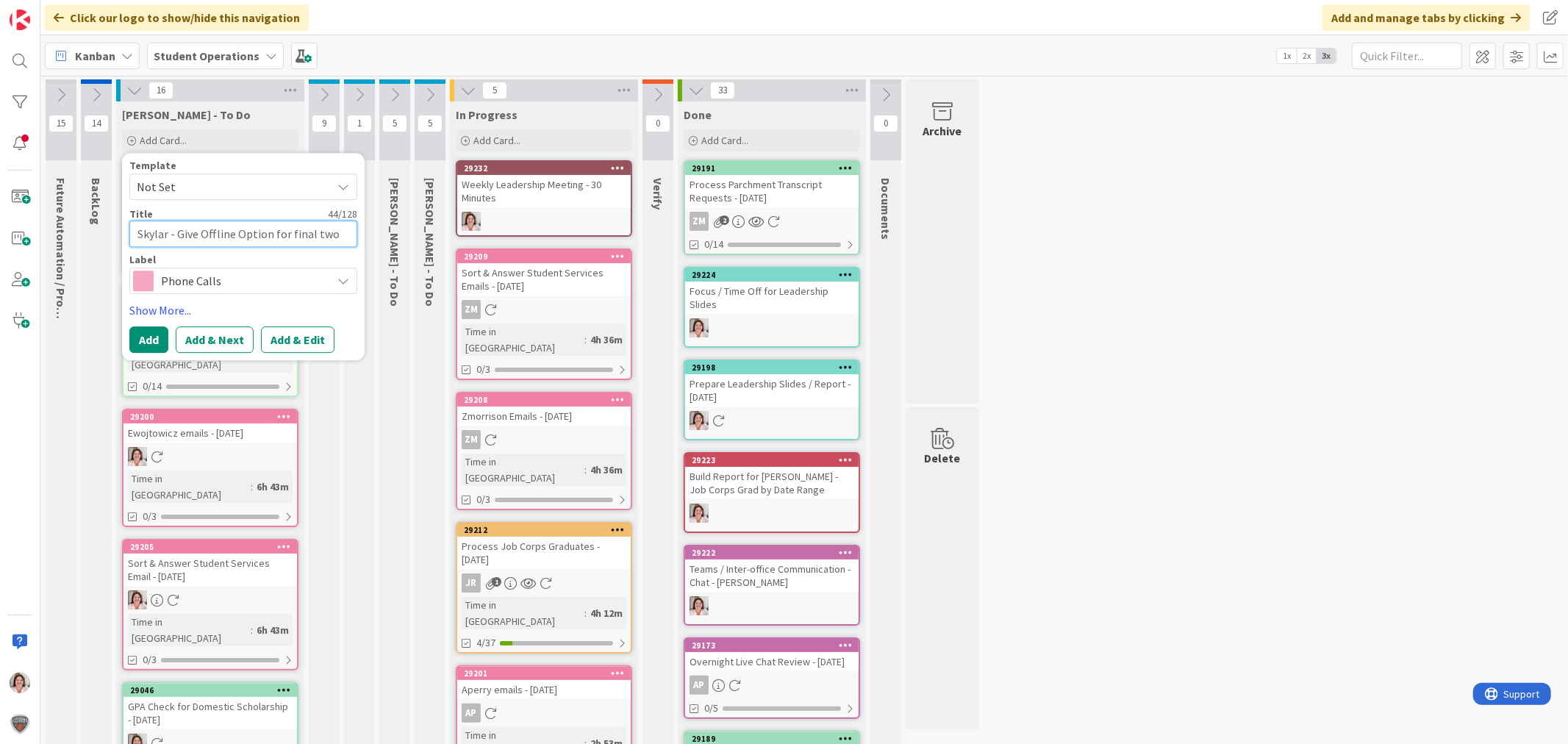
type textarea "Skylar - Give Offline Option for final tw"
type textarea "x"
type textarea "Skylar - Give Offline Option for final t"
type textarea "x"
type textarea "Skylar - Give Offline Option for final"
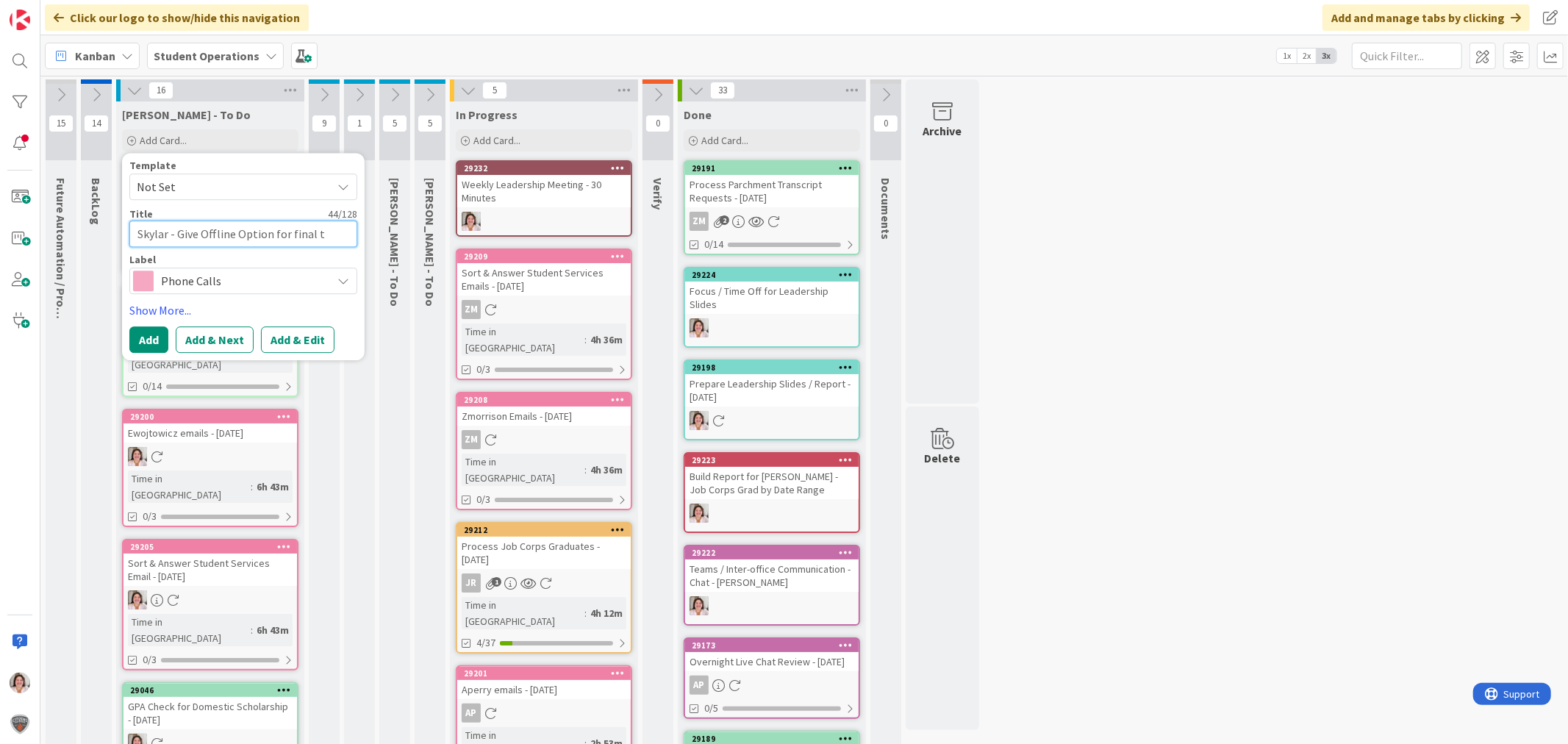
type textarea "x"
type textarea "Skylar - Give Offline Option for final"
type textarea "x"
type textarea "Skylar - Give Offline Option for final"
type textarea "x"
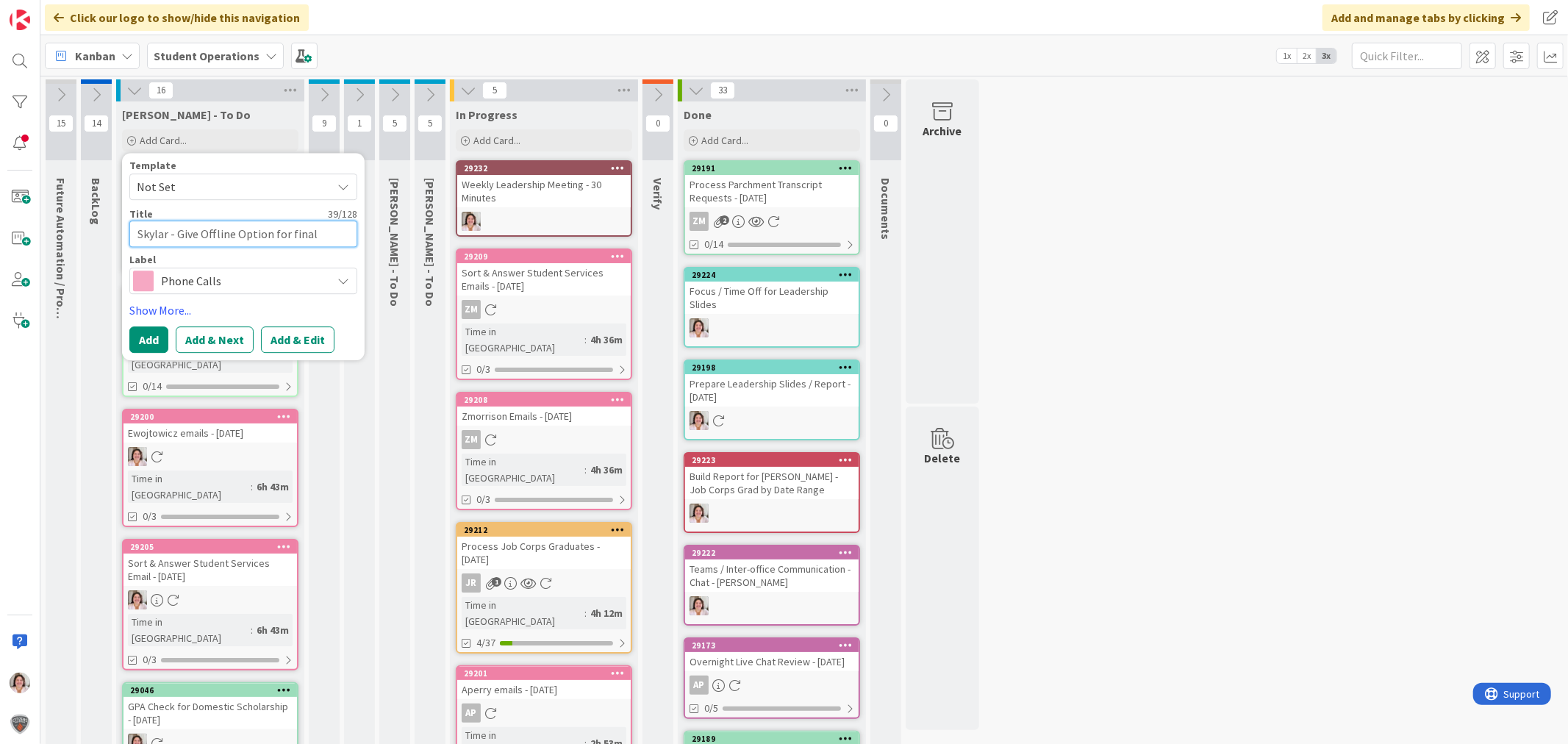
type textarea "Skylar - Give Offline Option for final c"
type textarea "x"
type textarea "Skylar - Give Offline Option for final co"
type textarea "x"
type textarea "Skylar - Give Offline Option for final cou"
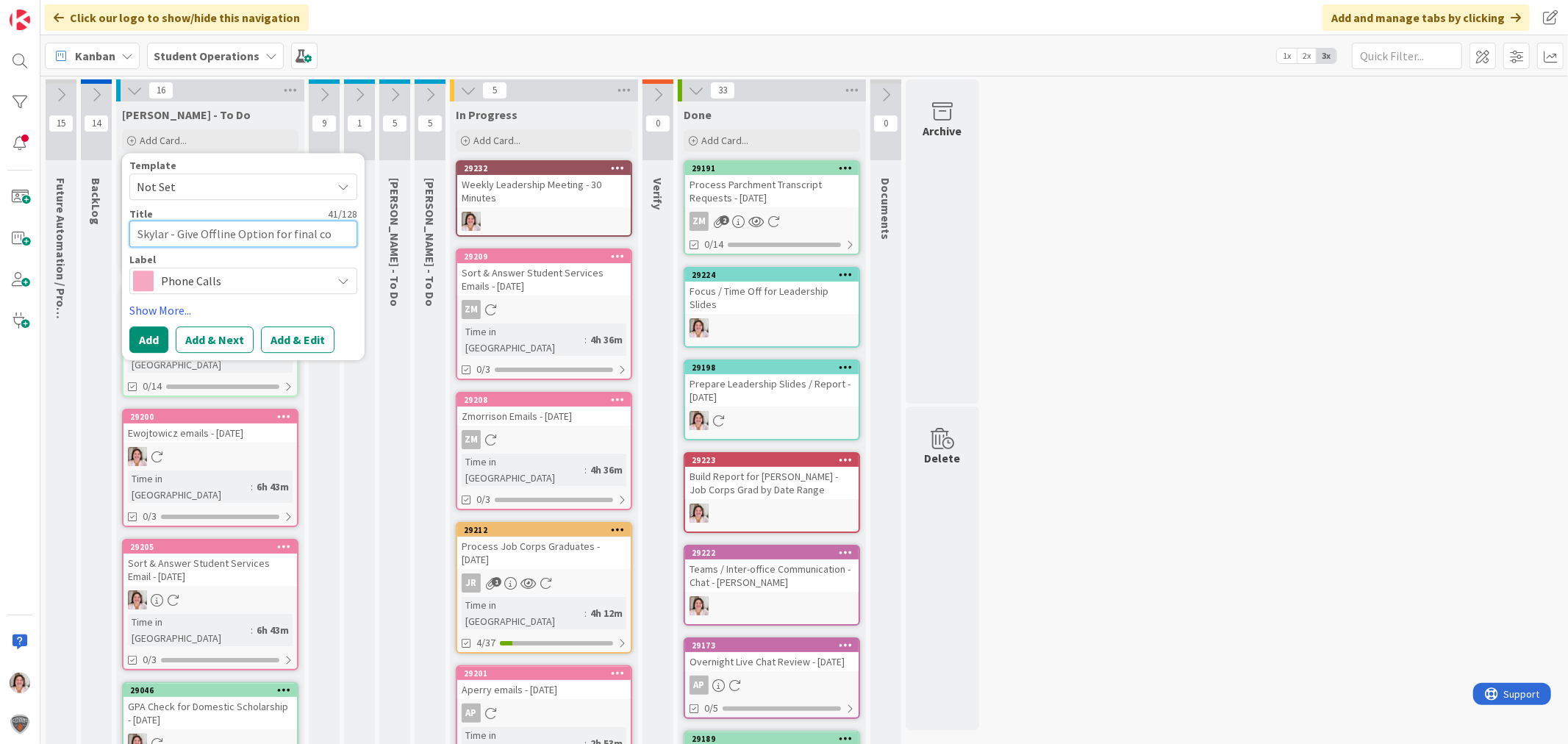
type textarea "x"
type textarea "Skylar - Give Offline Option for final cour"
type textarea "x"
type textarea "Skylar - Give Offline Option for final cours"
type textarea "x"
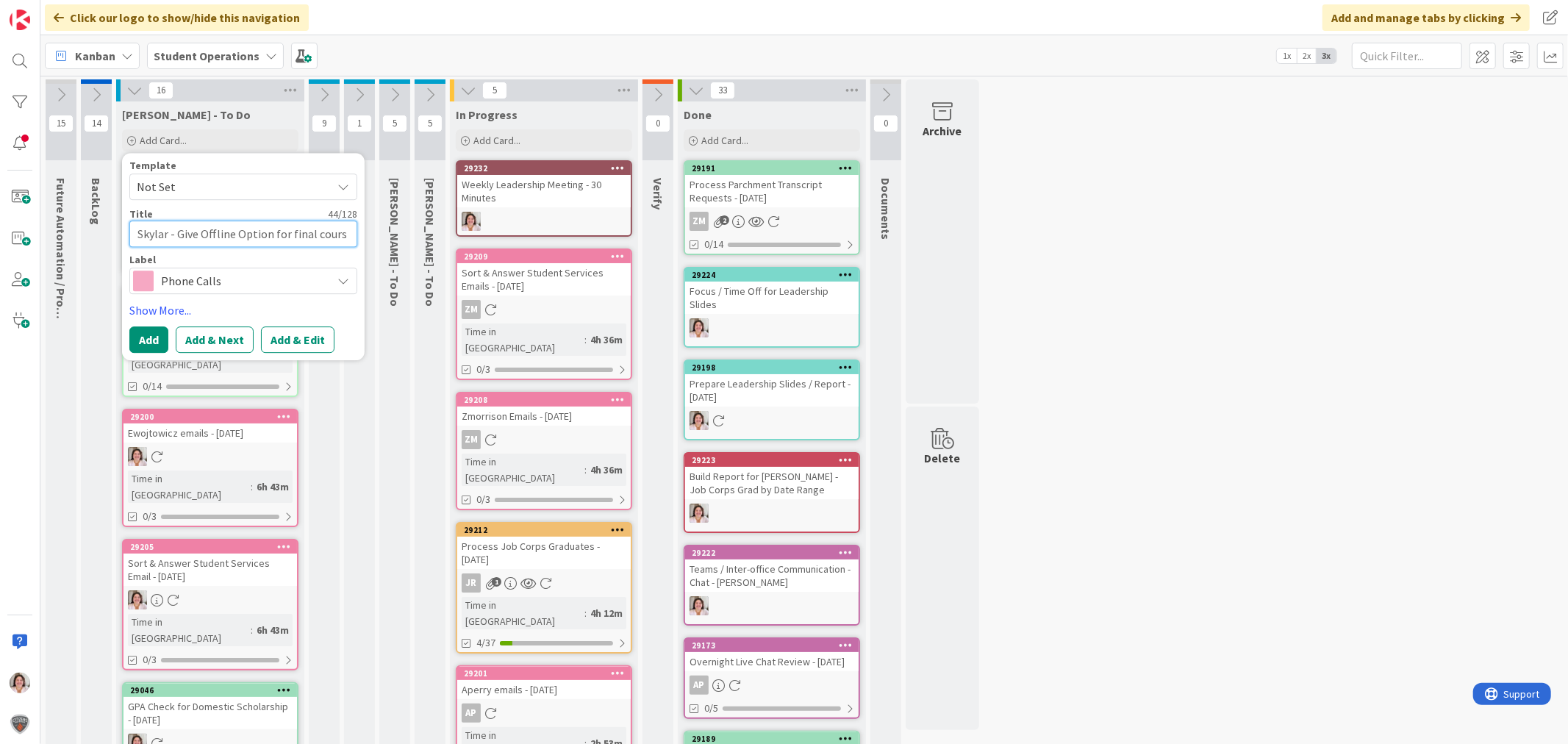
type textarea "Skylar - Give Offline Option for final course"
type textarea "x"
type textarea "Skylar - Give Offline Option for final courses"
type textarea "x"
type textarea "Skylar - Give Offline Option for final courses."
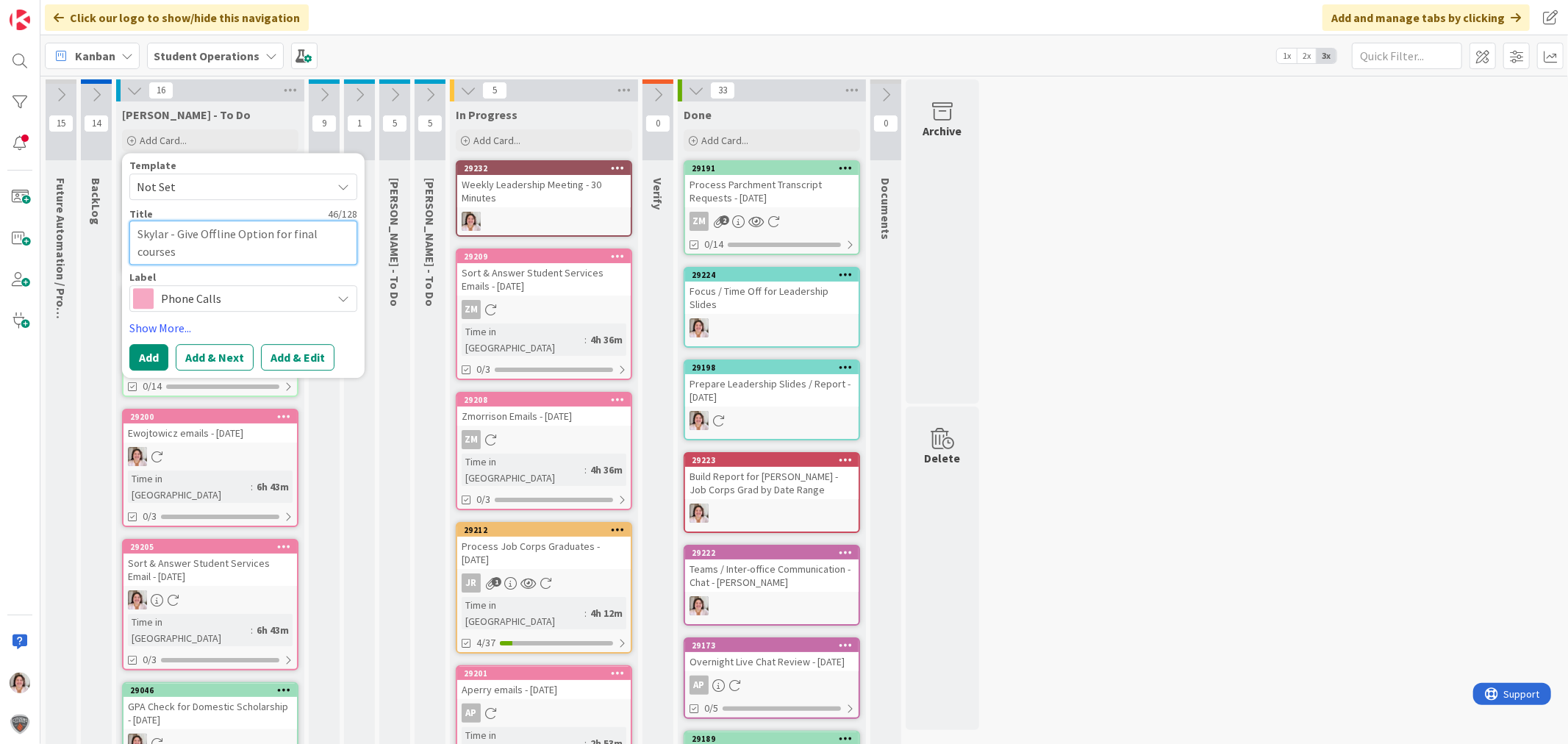
type textarea "x"
type textarea "Skylar - Give Offline Option for final courses."
click at [201, 297] on span "Phone Calls" at bounding box center [242, 299] width 163 height 21
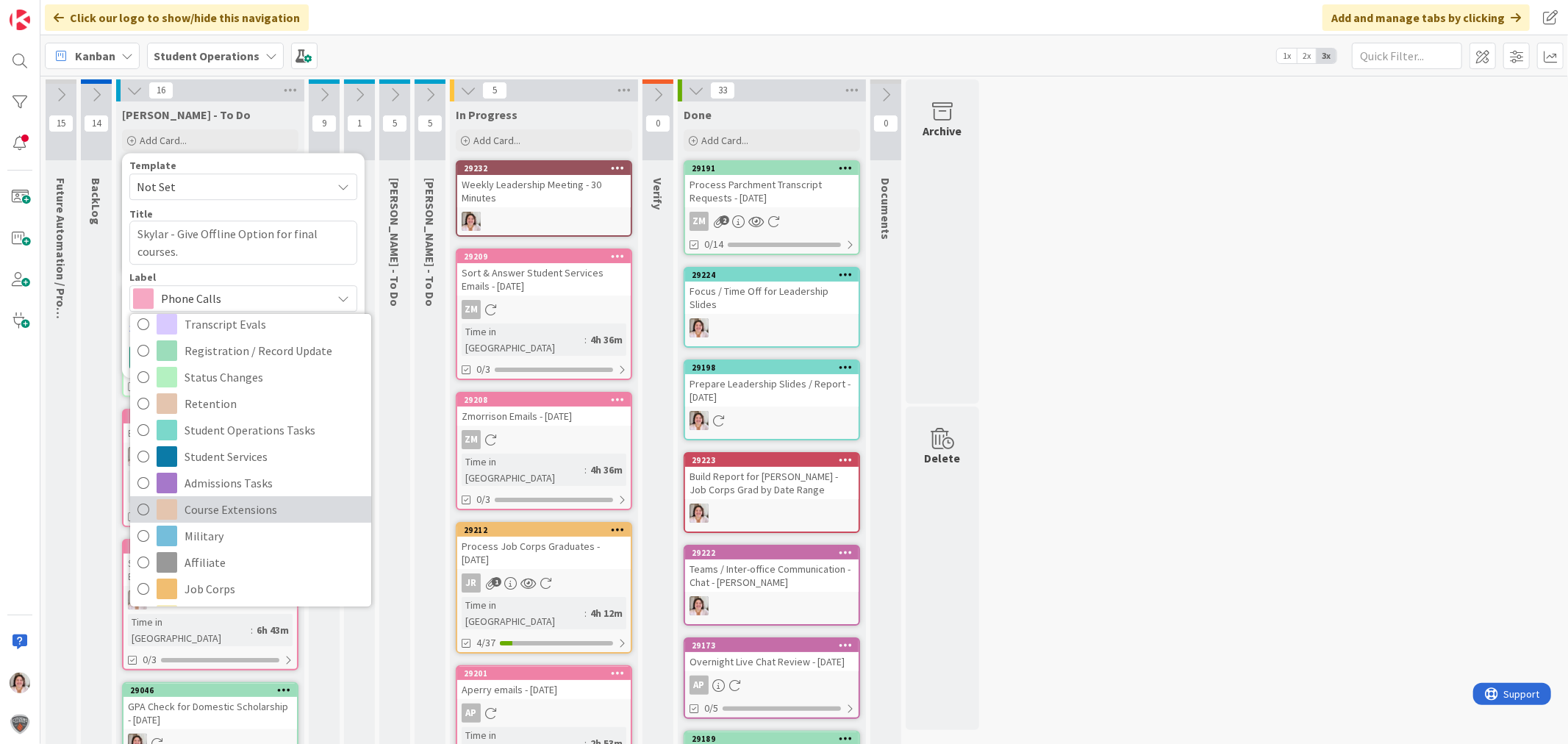
scroll to position [74, 0]
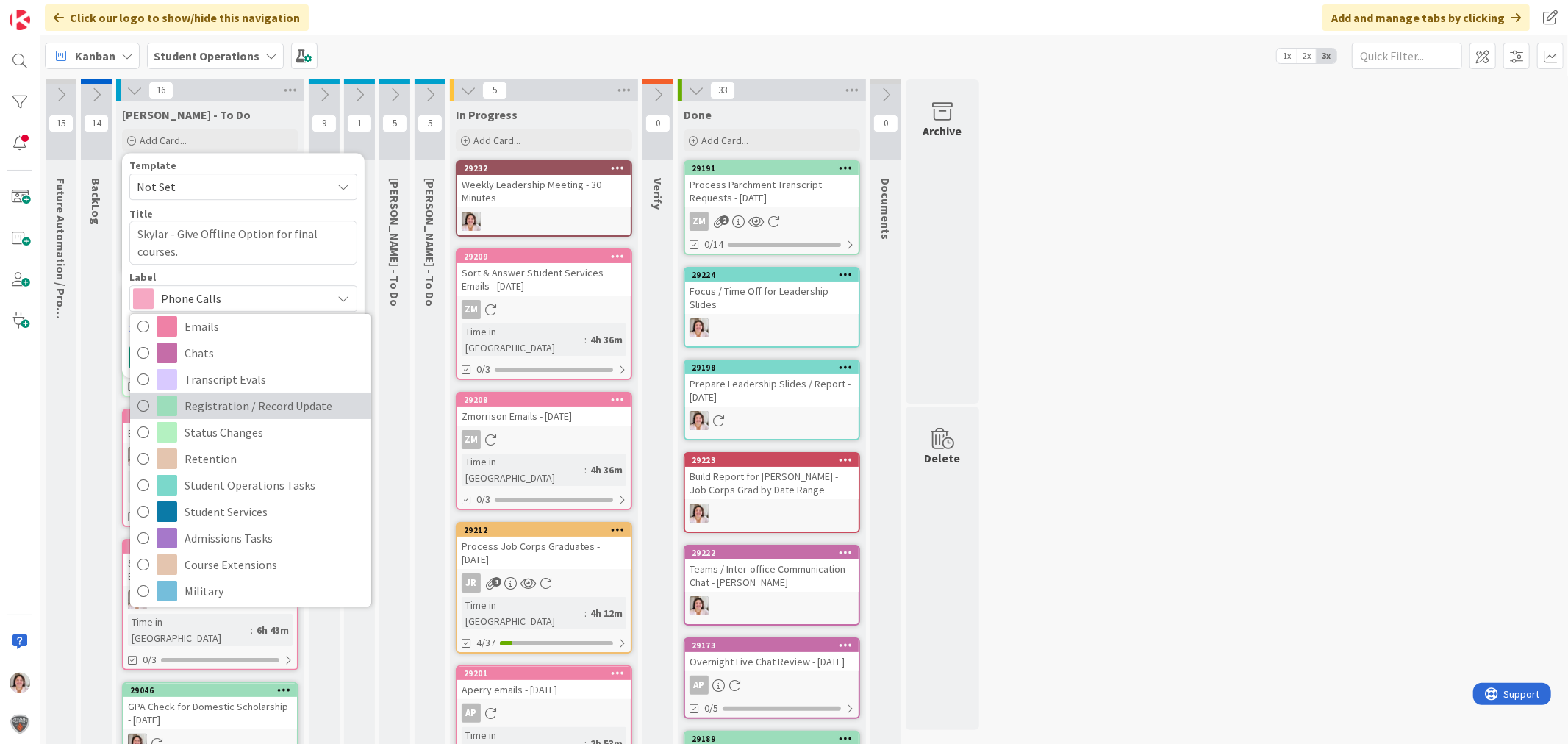
click at [293, 407] on span "Registration / Record Update" at bounding box center [274, 406] width 179 height 22
type textarea "x"
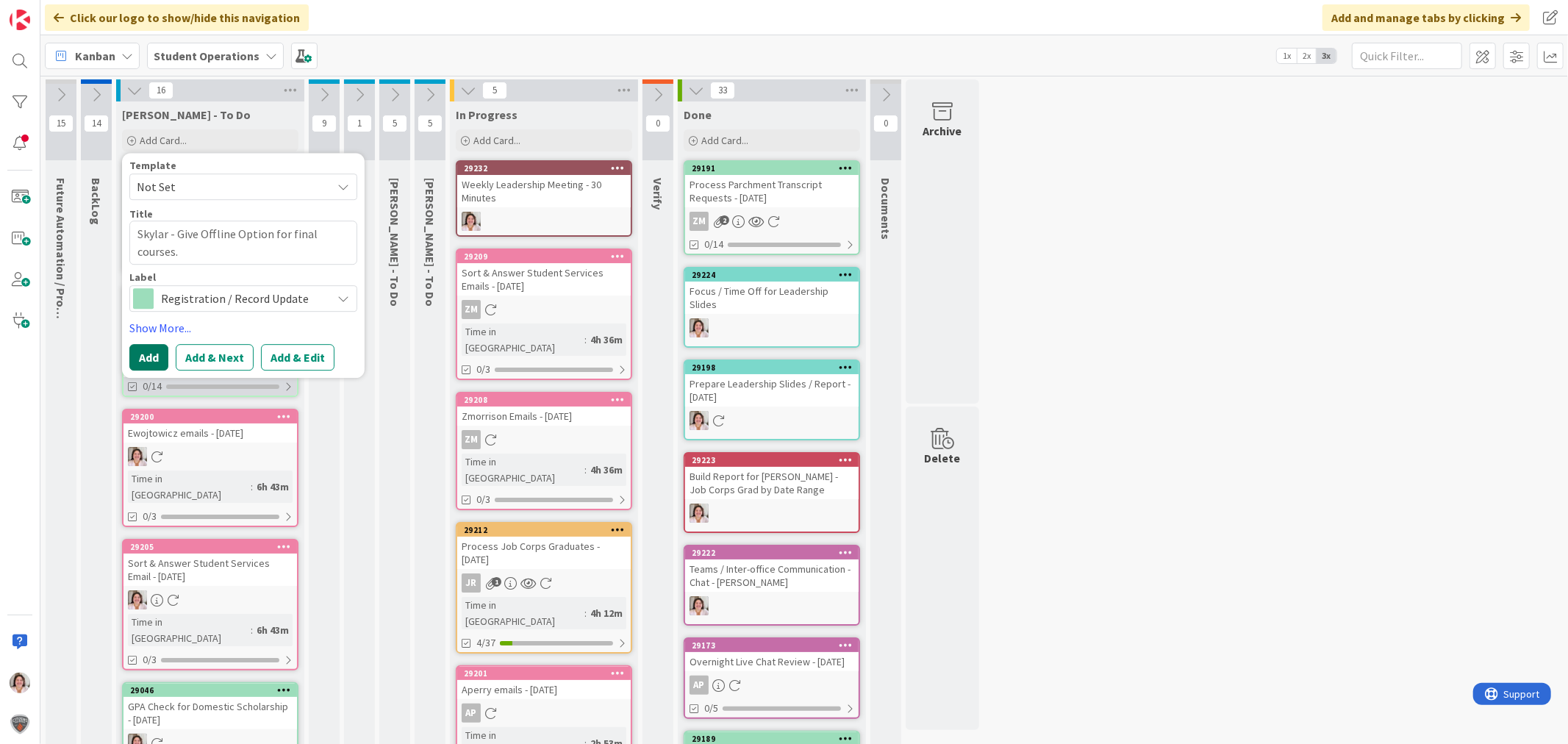
click at [157, 355] on button "Add" at bounding box center [148, 357] width 39 height 27
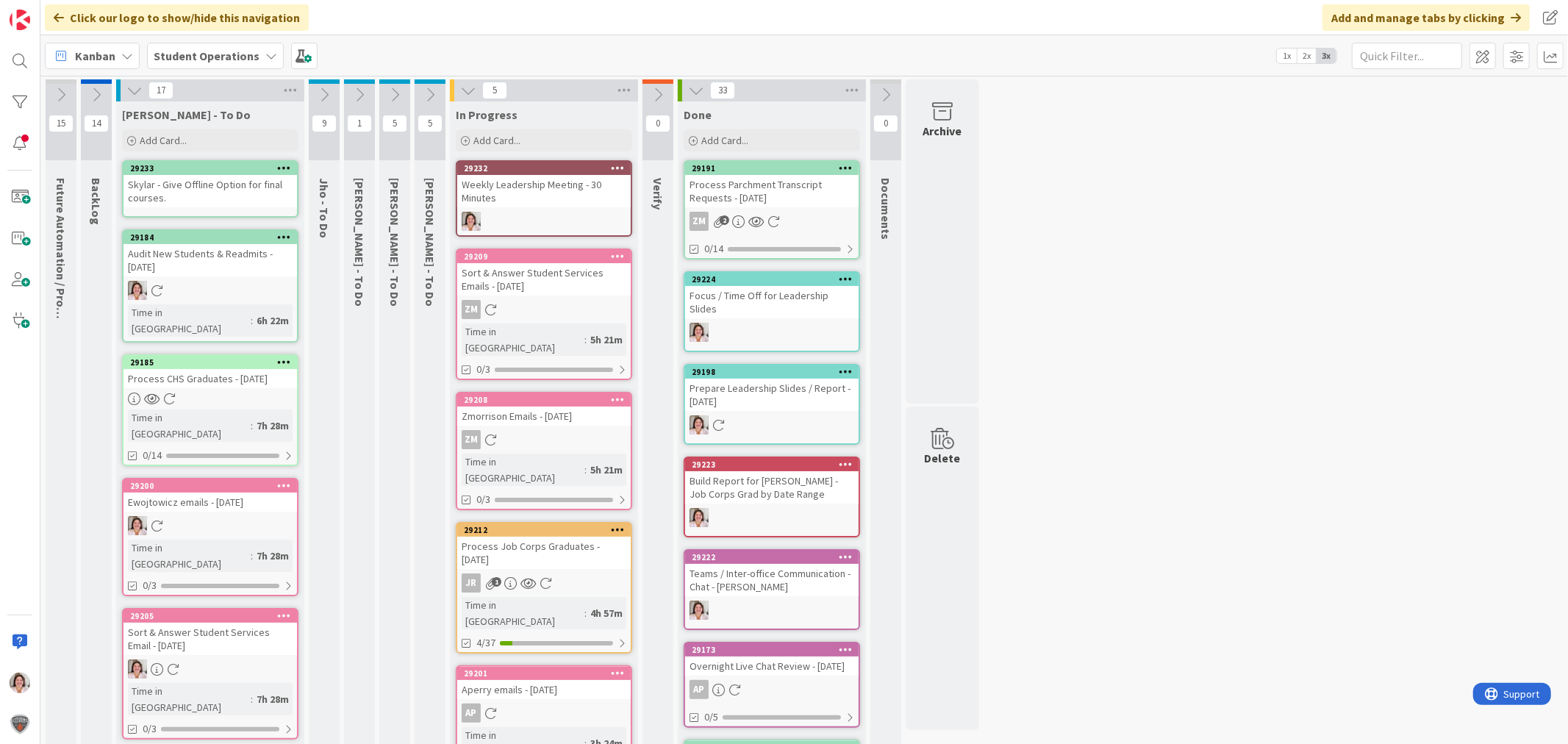
click at [282, 166] on icon at bounding box center [284, 167] width 14 height 10
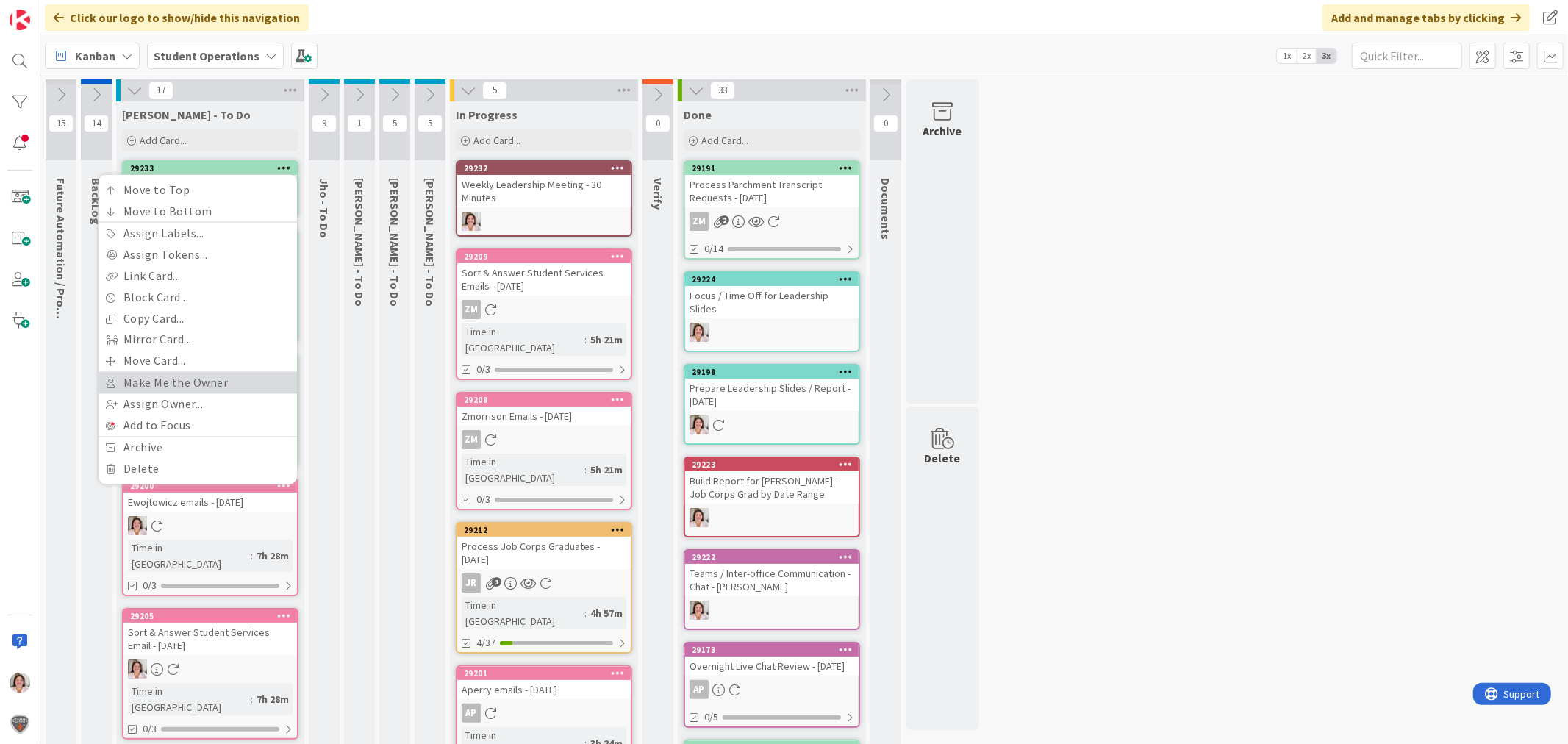
click at [223, 380] on link "Make Me the Owner" at bounding box center [198, 383] width 198 height 21
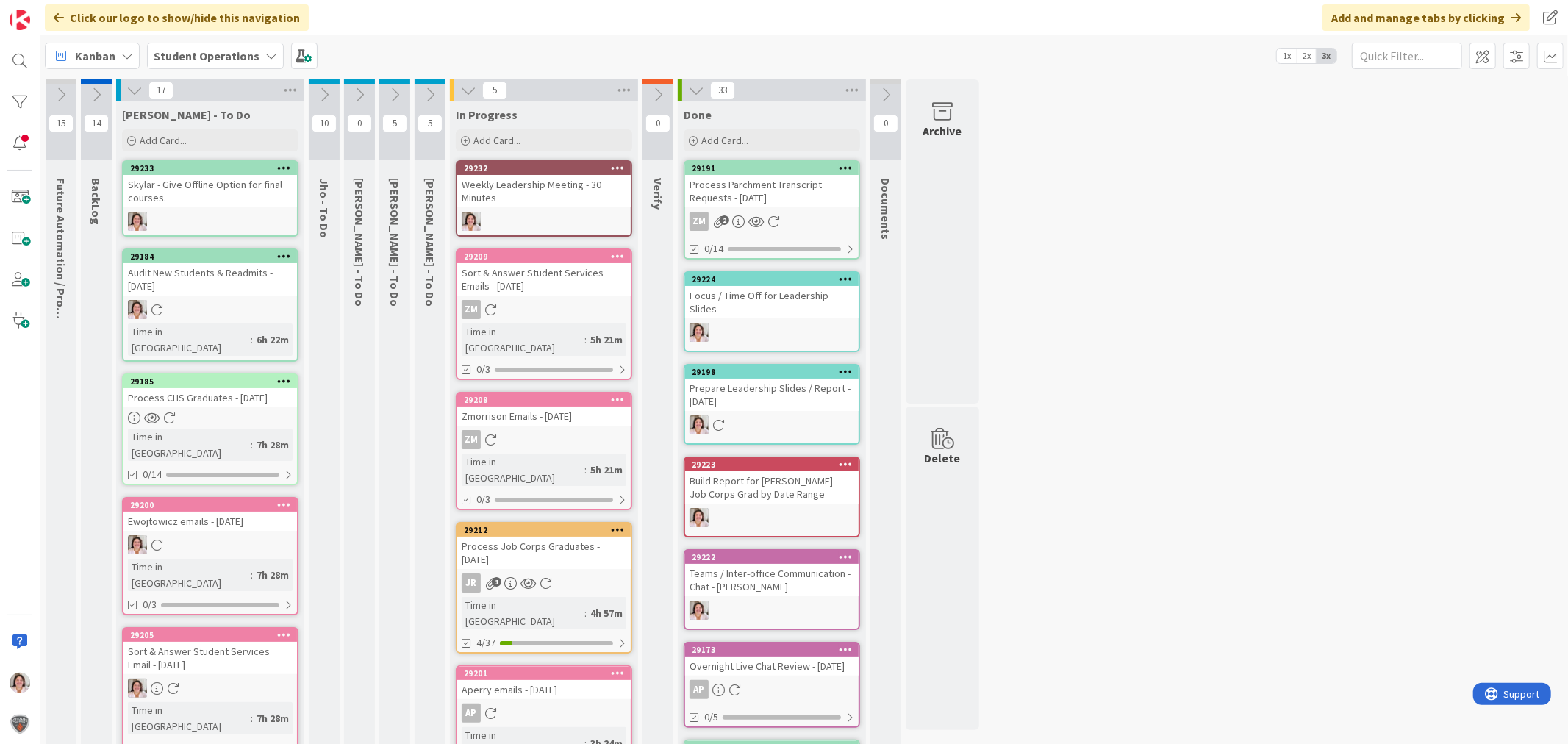
click at [520, 200] on div "Weekly Leadership Meeting - 30 Minutes" at bounding box center [544, 191] width 173 height 32
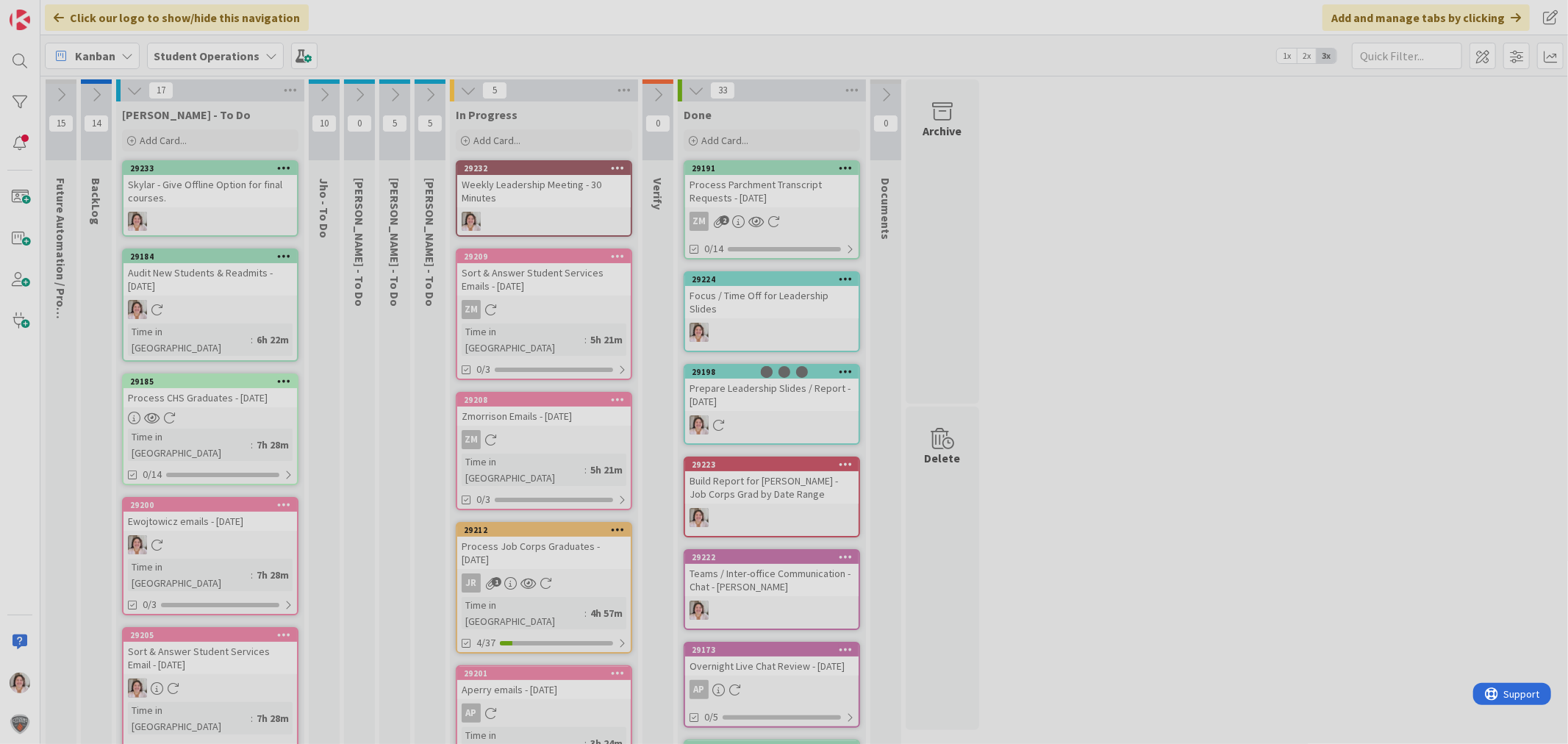
click at [520, 200] on div at bounding box center [784, 372] width 1568 height 744
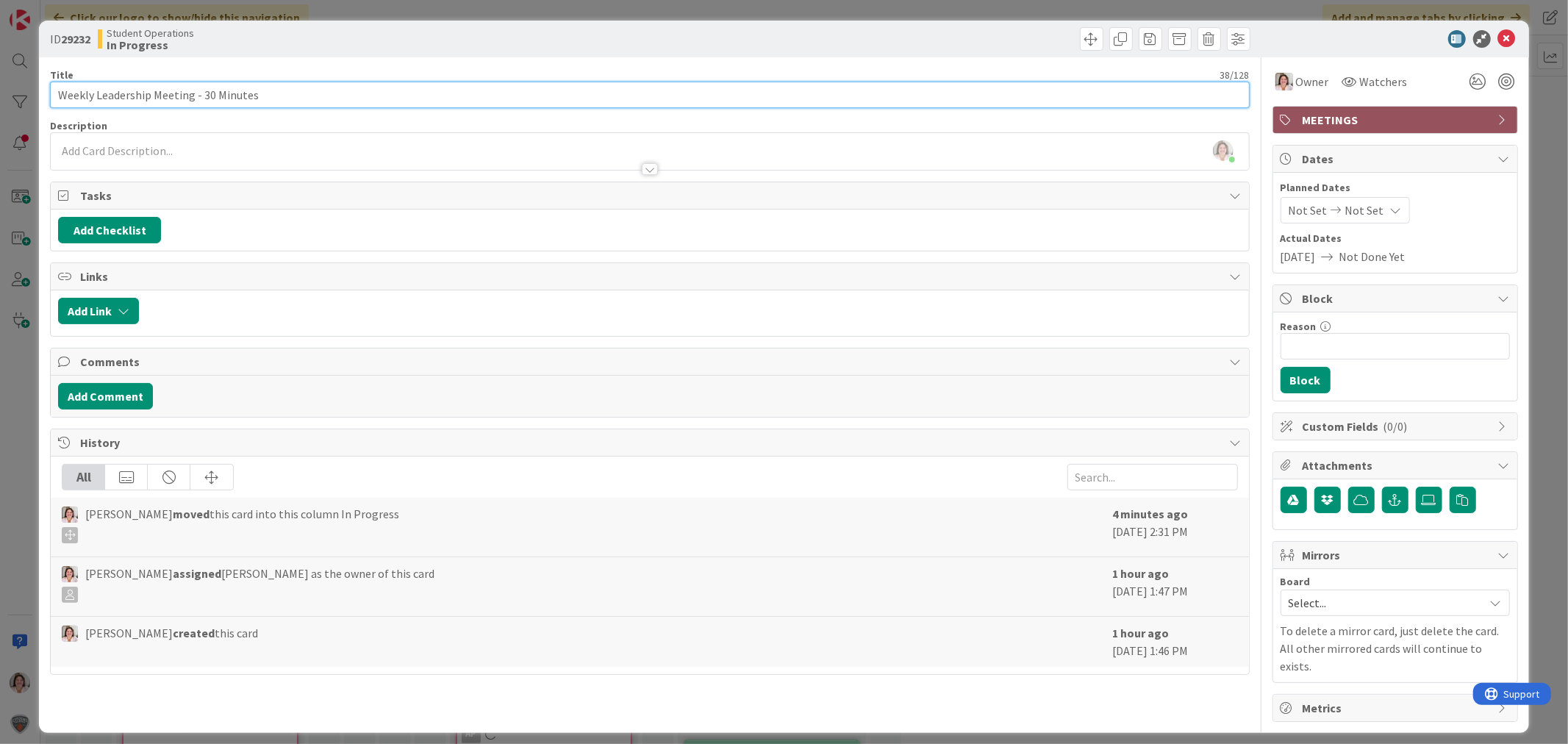
drag, startPoint x: 211, startPoint y: 90, endPoint x: 201, endPoint y: 94, distance: 10.8
click at [201, 94] on input "Weekly Leadership Meeting - 30 Minutes" at bounding box center [649, 95] width 1198 height 27
type input "Weekly Leadership Meeting - 1 Hour"
click at [1508, 32] on icon at bounding box center [1507, 39] width 18 height 18
